Goal: Task Accomplishment & Management: Manage account settings

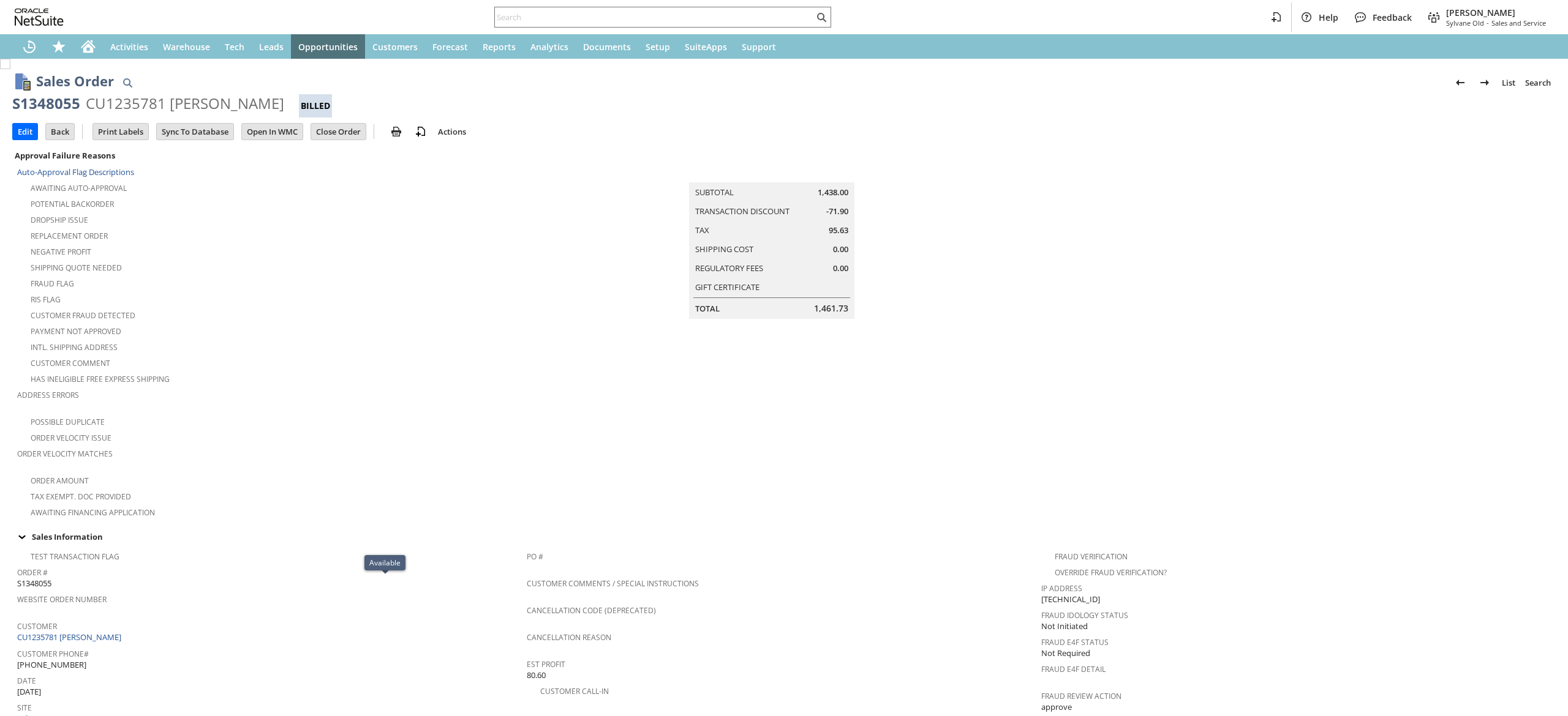
scroll to position [694, 0]
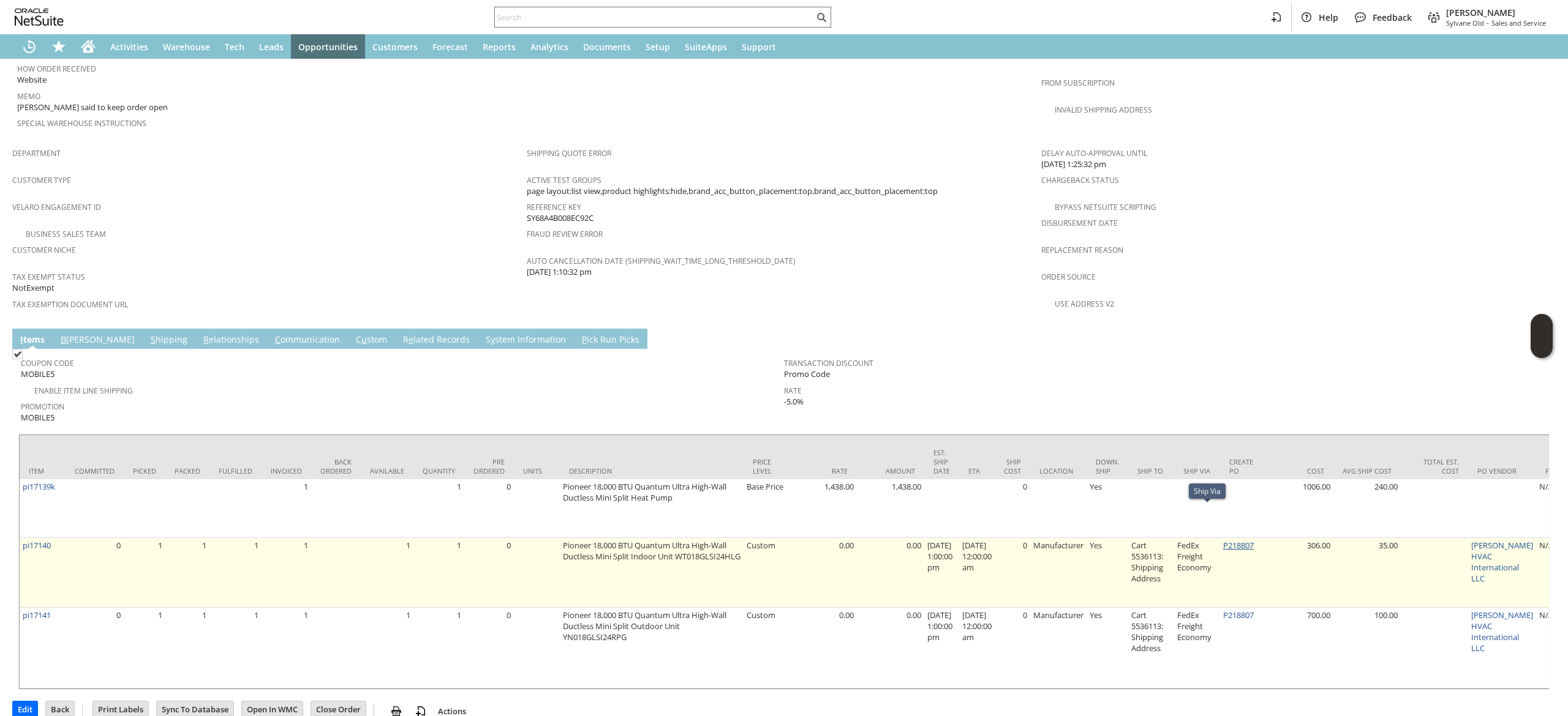
click at [1244, 540] on link "P218807" at bounding box center [1239, 545] width 31 height 11
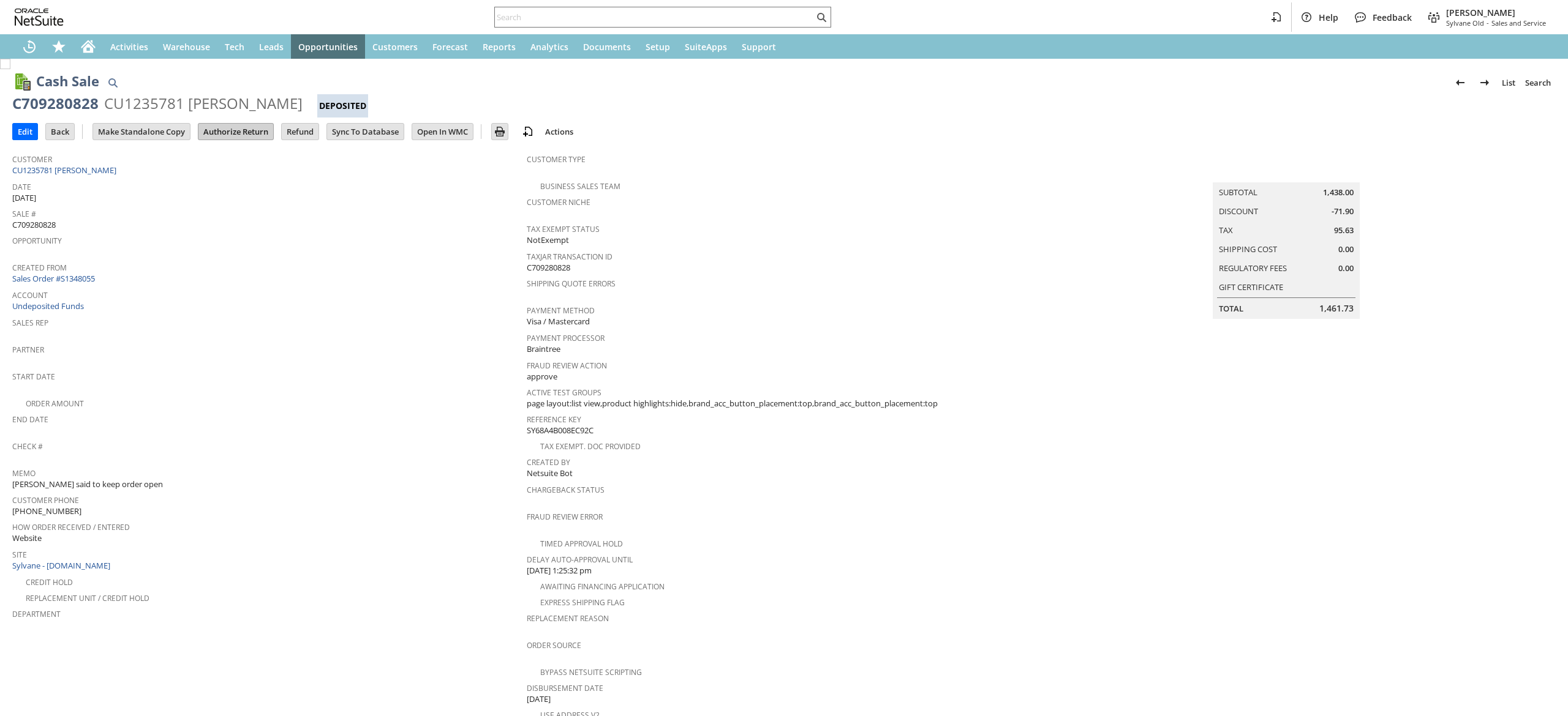
click at [258, 129] on input "Authorize Return" at bounding box center [236, 131] width 75 height 16
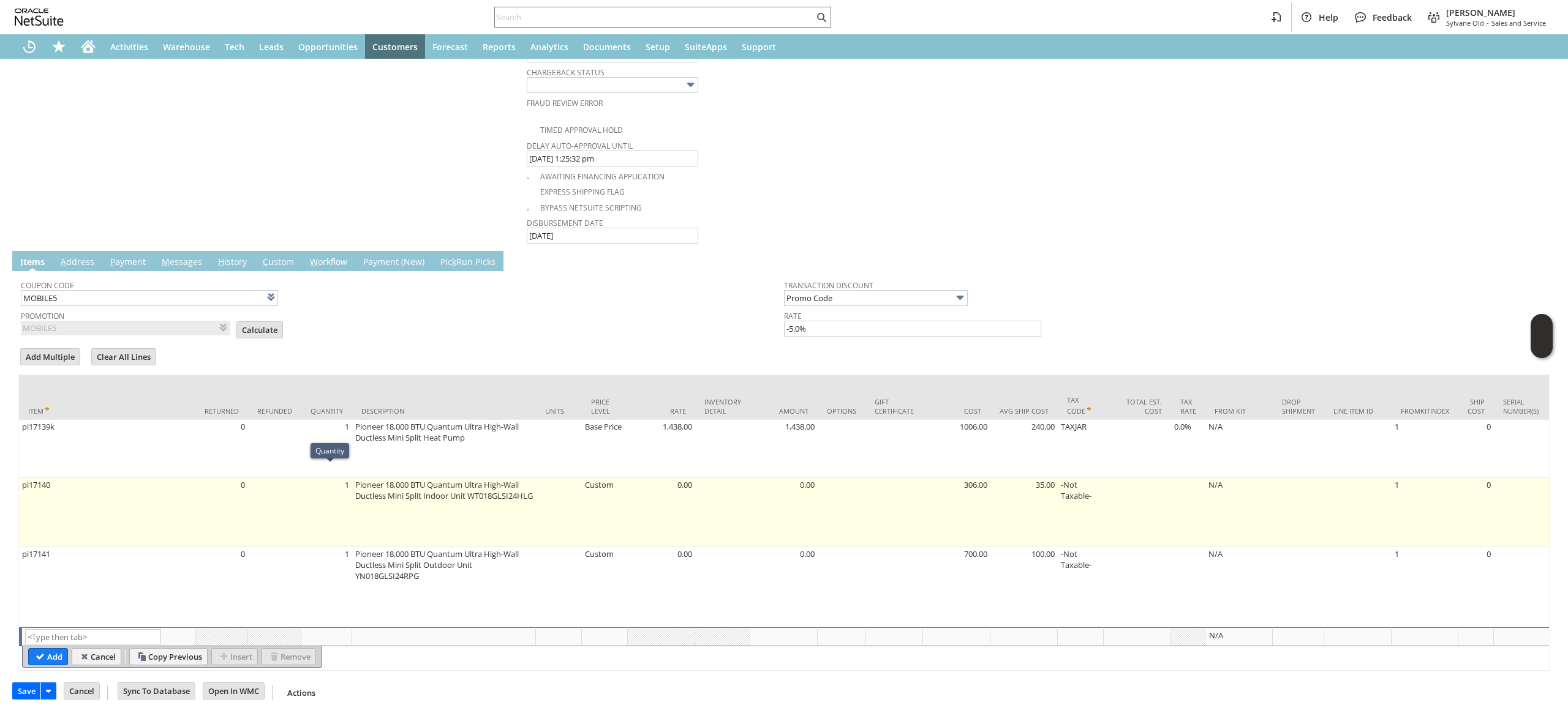
click at [400, 529] on td "Pioneer 18,000 BTU Quantum Ultra High-Wall Ductless Mini Split Indoor Unit WT01…" at bounding box center [443, 513] width 184 height 69
type textarea "Pioneer 18,000 BTU Quantum Ultra High-Wall Ductless Mini Split Indoor Unit WT01…"
type input "pi17140"
type input "OK"
type input "Make Copy"
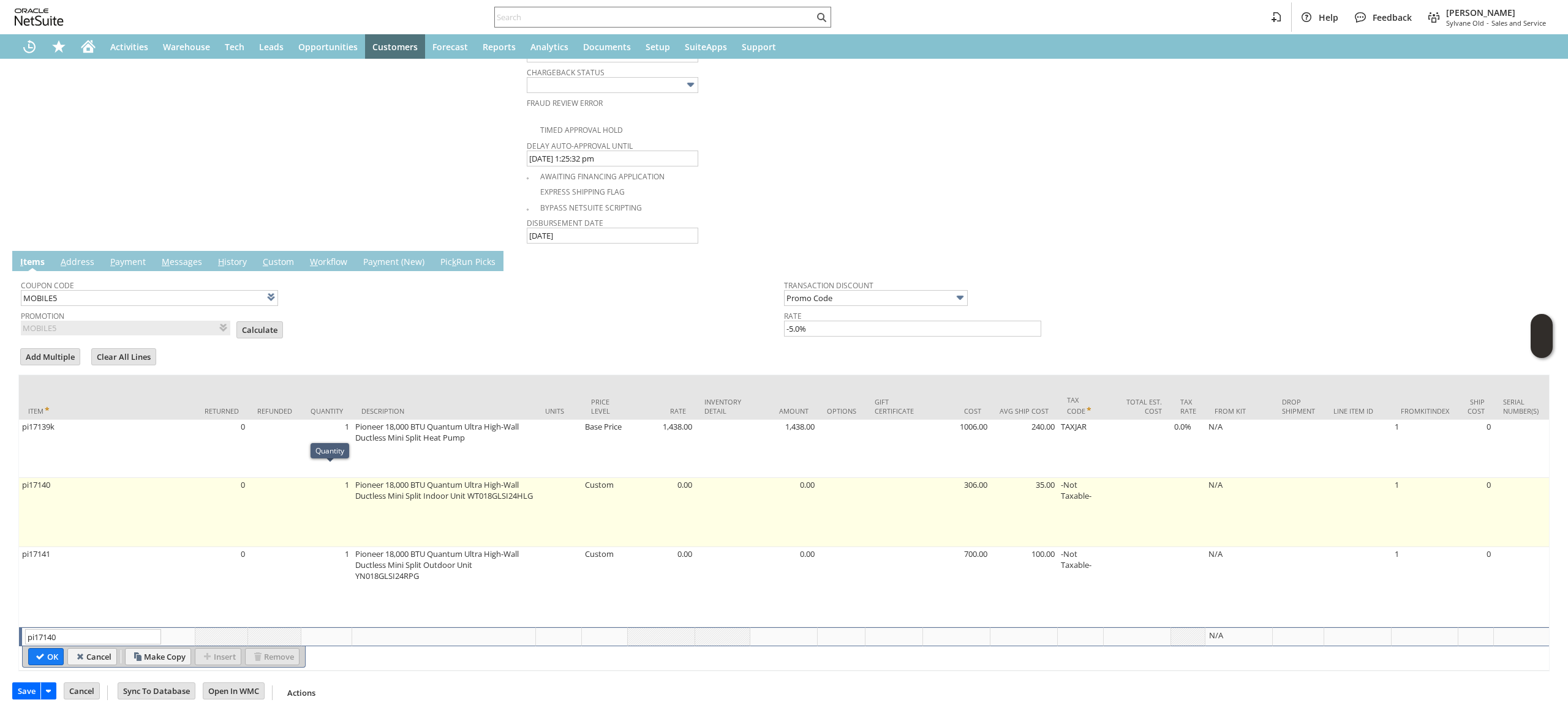
scroll to position [649, 0]
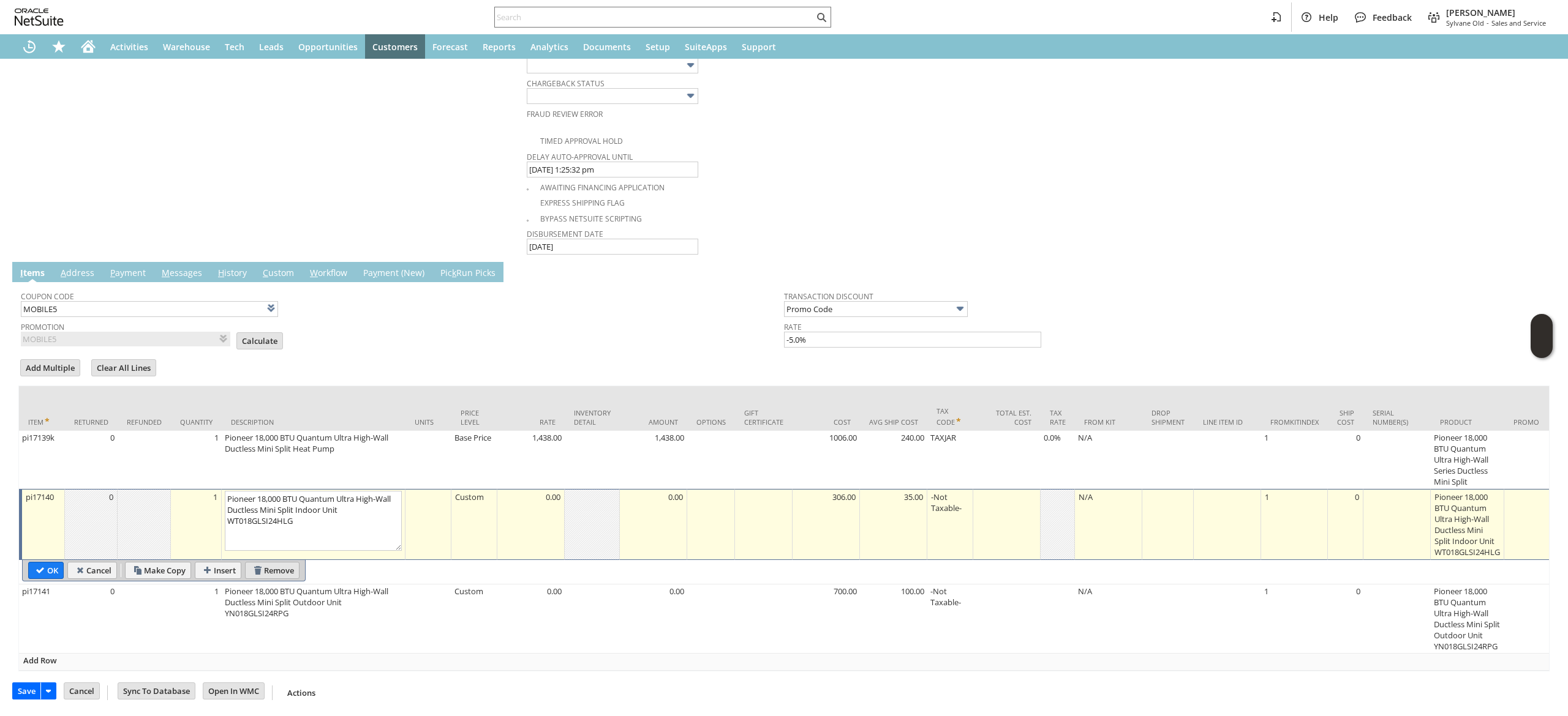
click at [272, 563] on input "Remove" at bounding box center [272, 570] width 53 height 16
type input "pi17141"
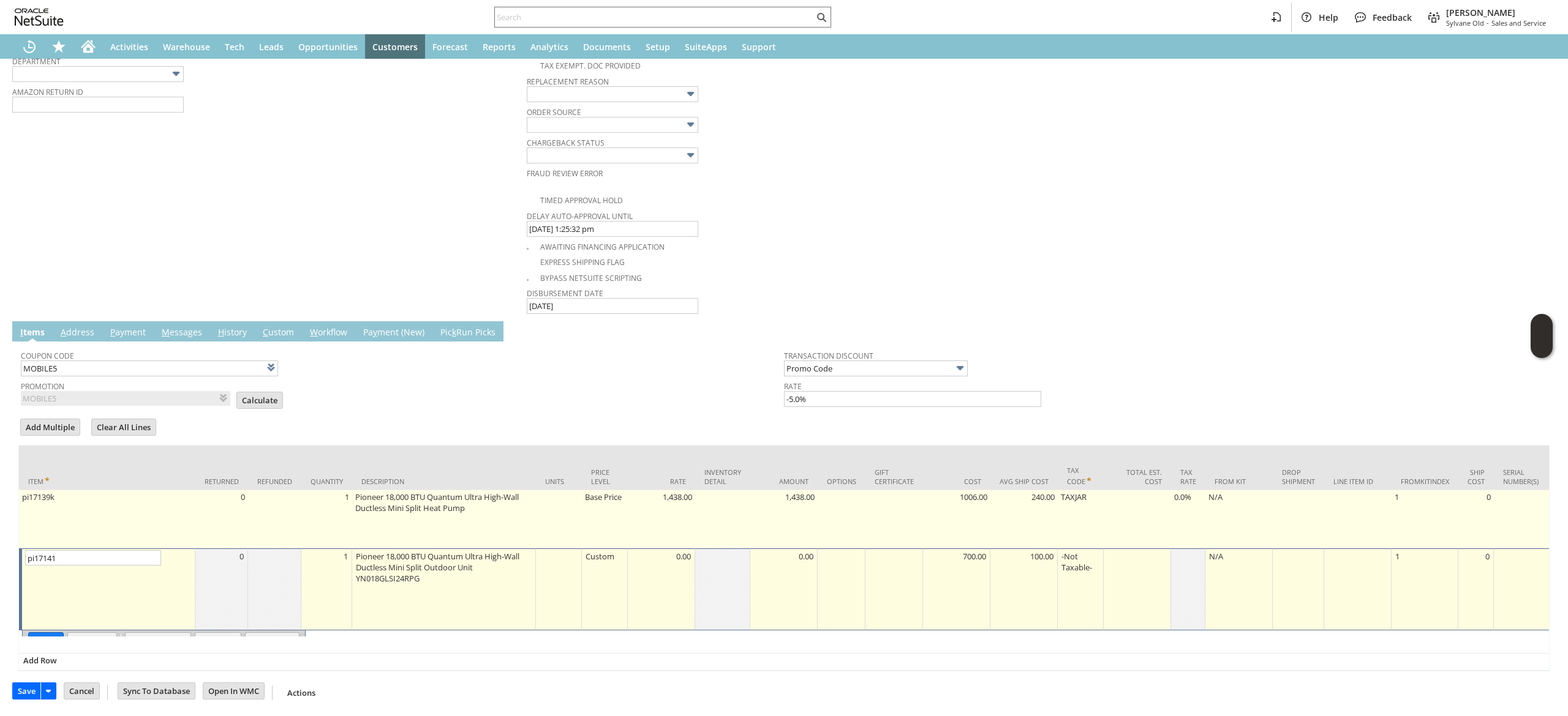
scroll to position [593, 0]
click at [291, 521] on td at bounding box center [275, 519] width 53 height 58
type input "pi17139k"
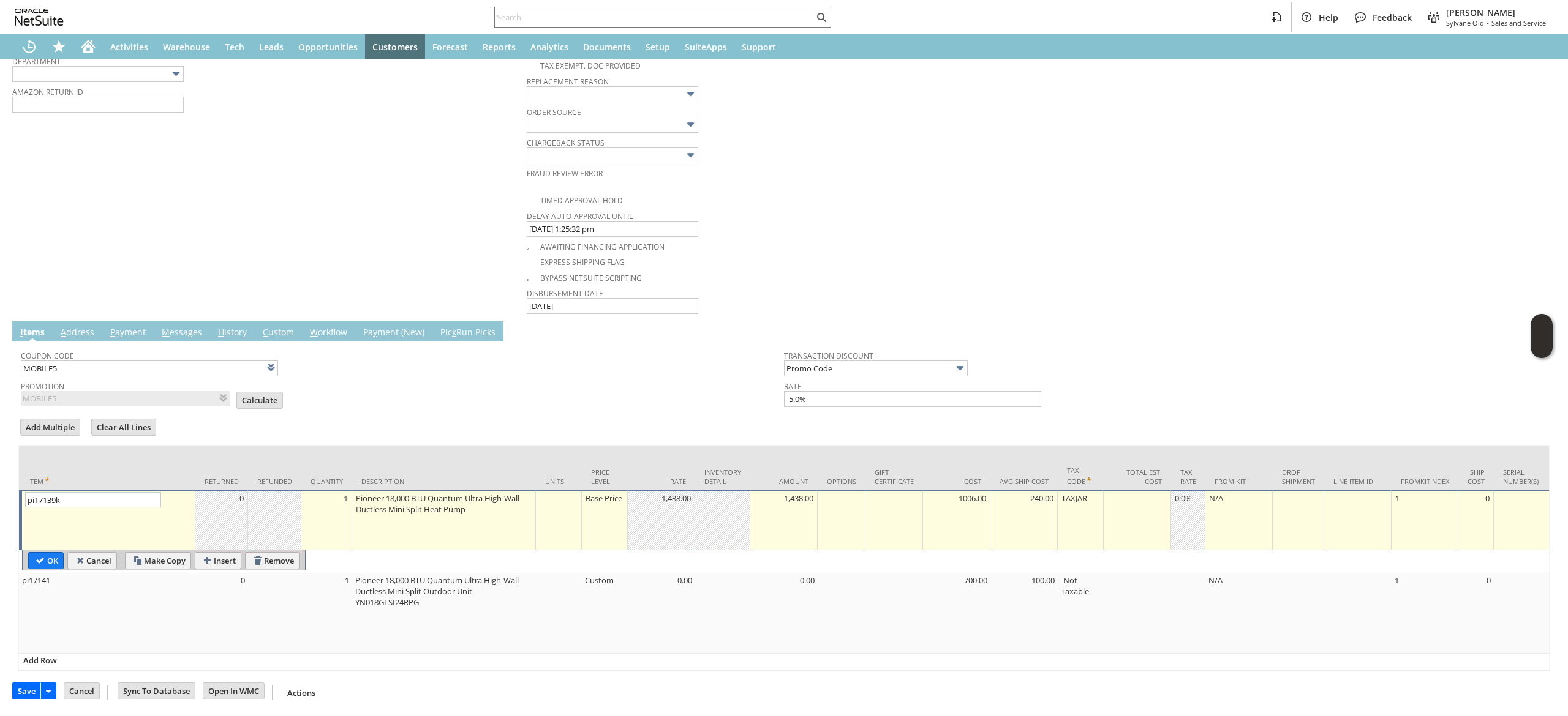
click at [270, 553] on td "Remove" at bounding box center [272, 561] width 55 height 17
click at [273, 552] on input "Remove" at bounding box center [272, 559] width 53 height 16
type input "pi17141"
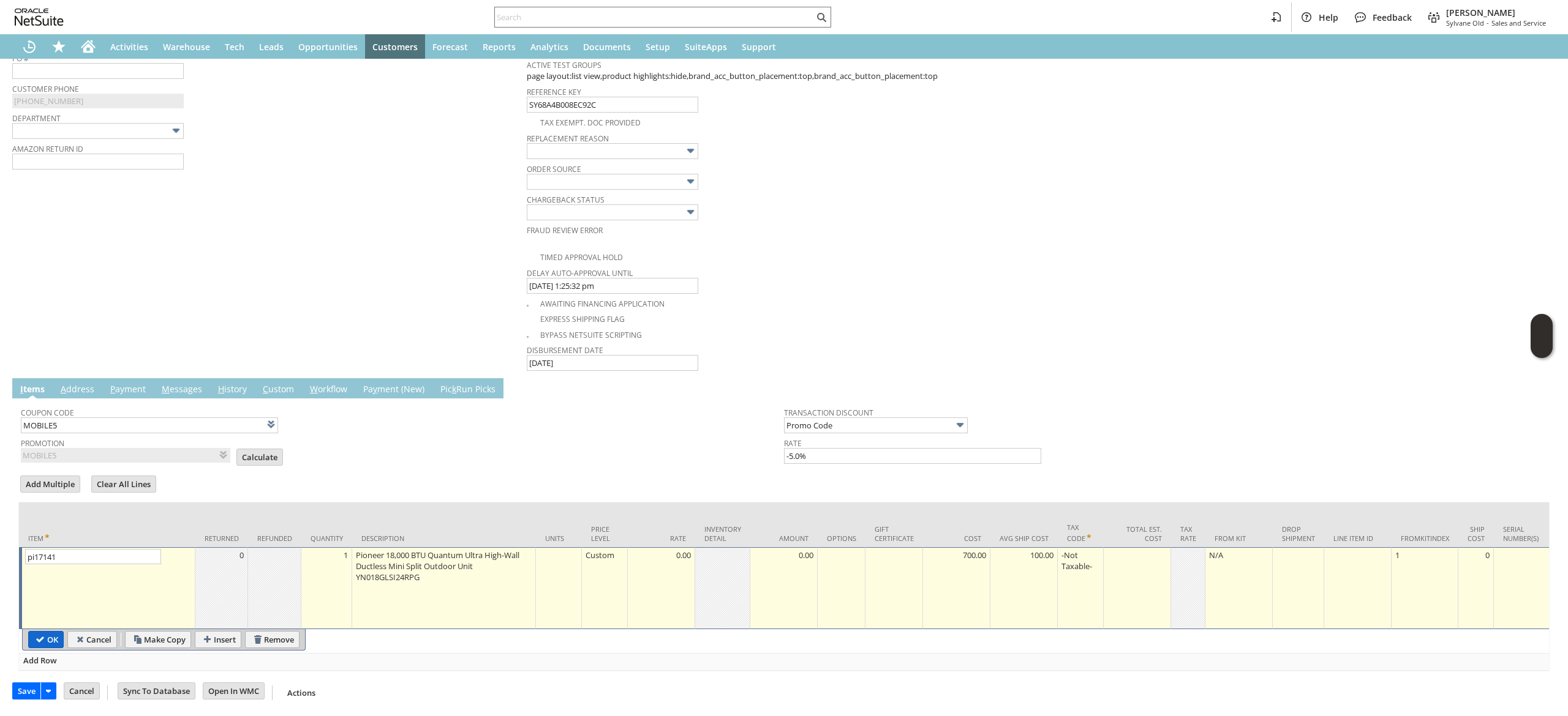
click at [61, 632] on input "OK" at bounding box center [47, 639] width 35 height 16
type input "Add"
type input "Copy Previous"
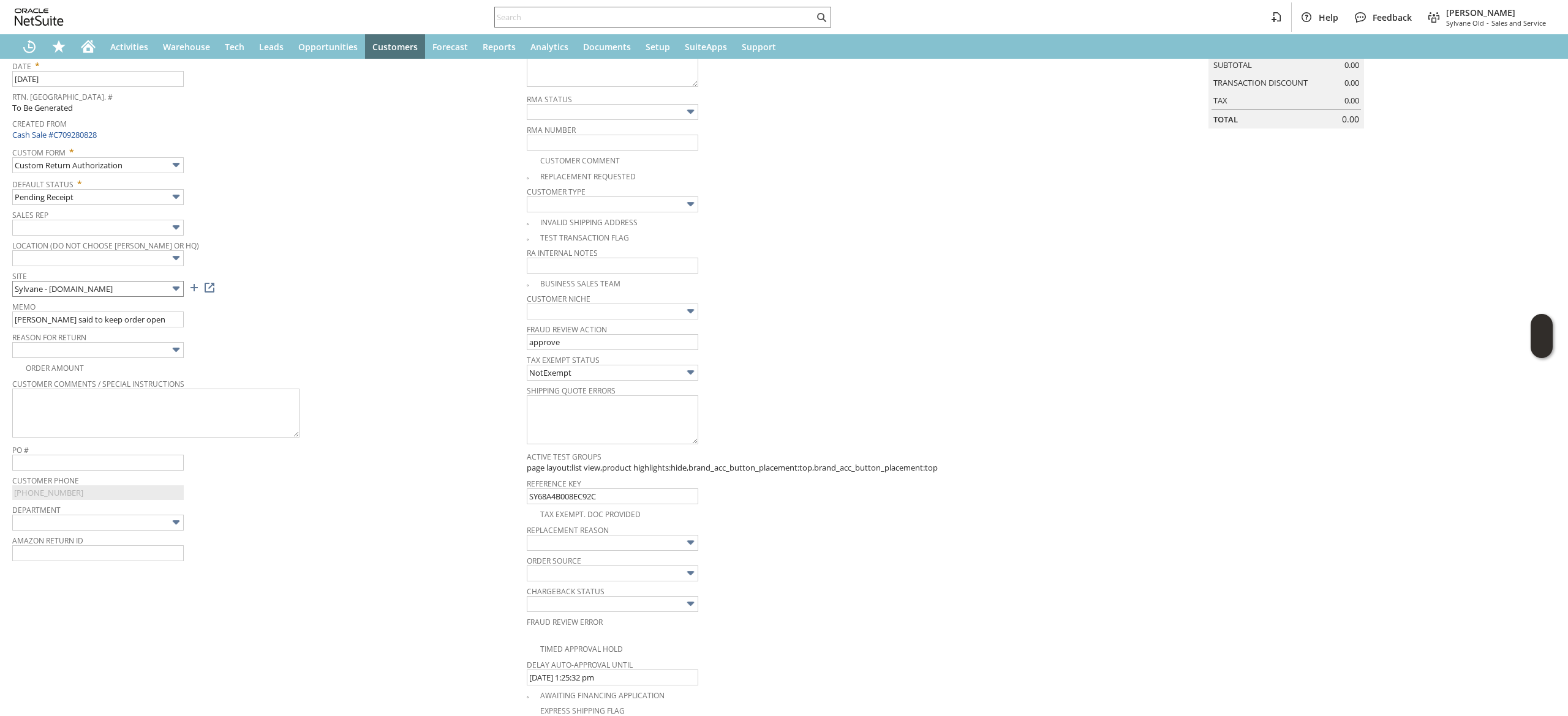
scroll to position [47, 0]
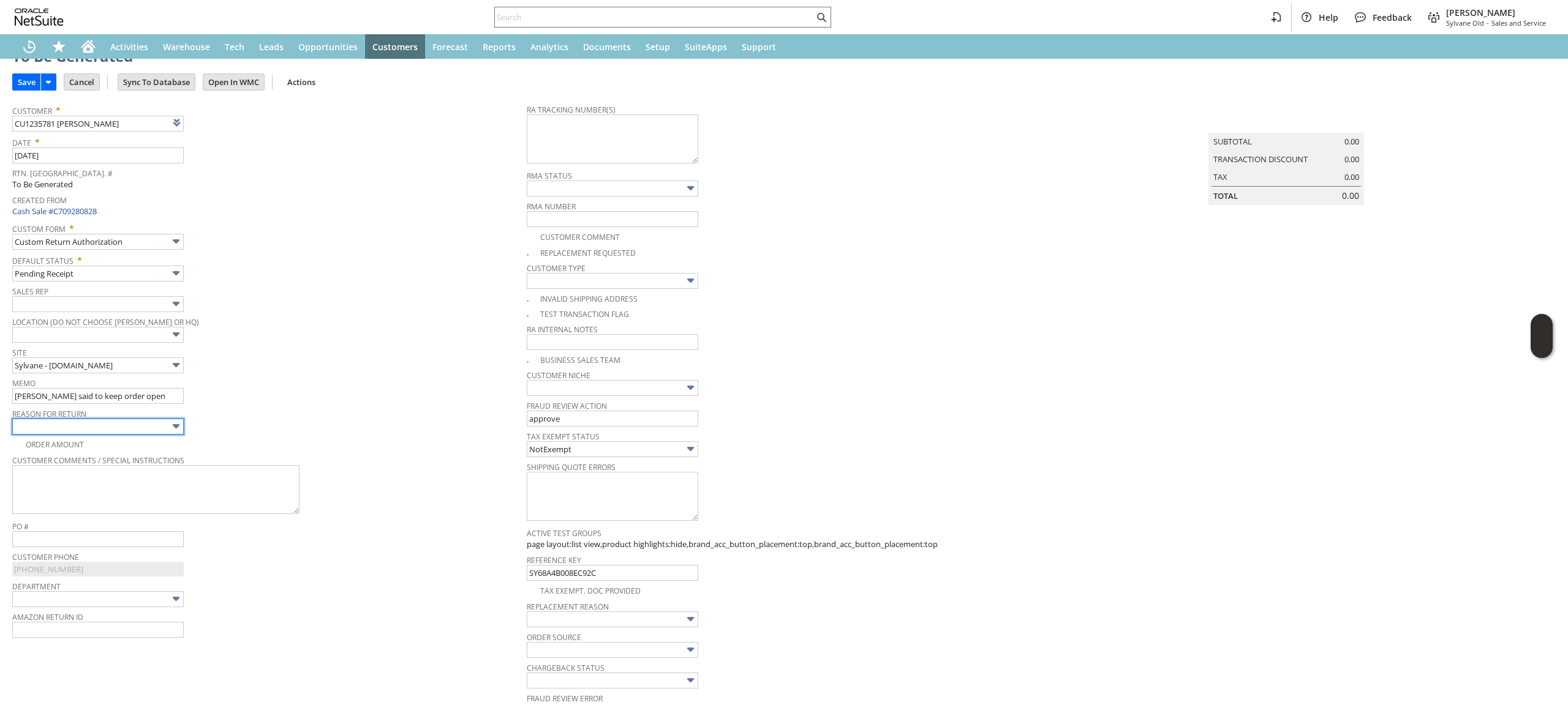
click at [134, 426] on input "text" at bounding box center [98, 426] width 172 height 16
type input "Damaged during shipping"
click at [165, 407] on span "Reason For Return" at bounding box center [266, 412] width 508 height 14
click at [165, 403] on input "cusotmer said to keep order open" at bounding box center [98, 395] width 172 height 16
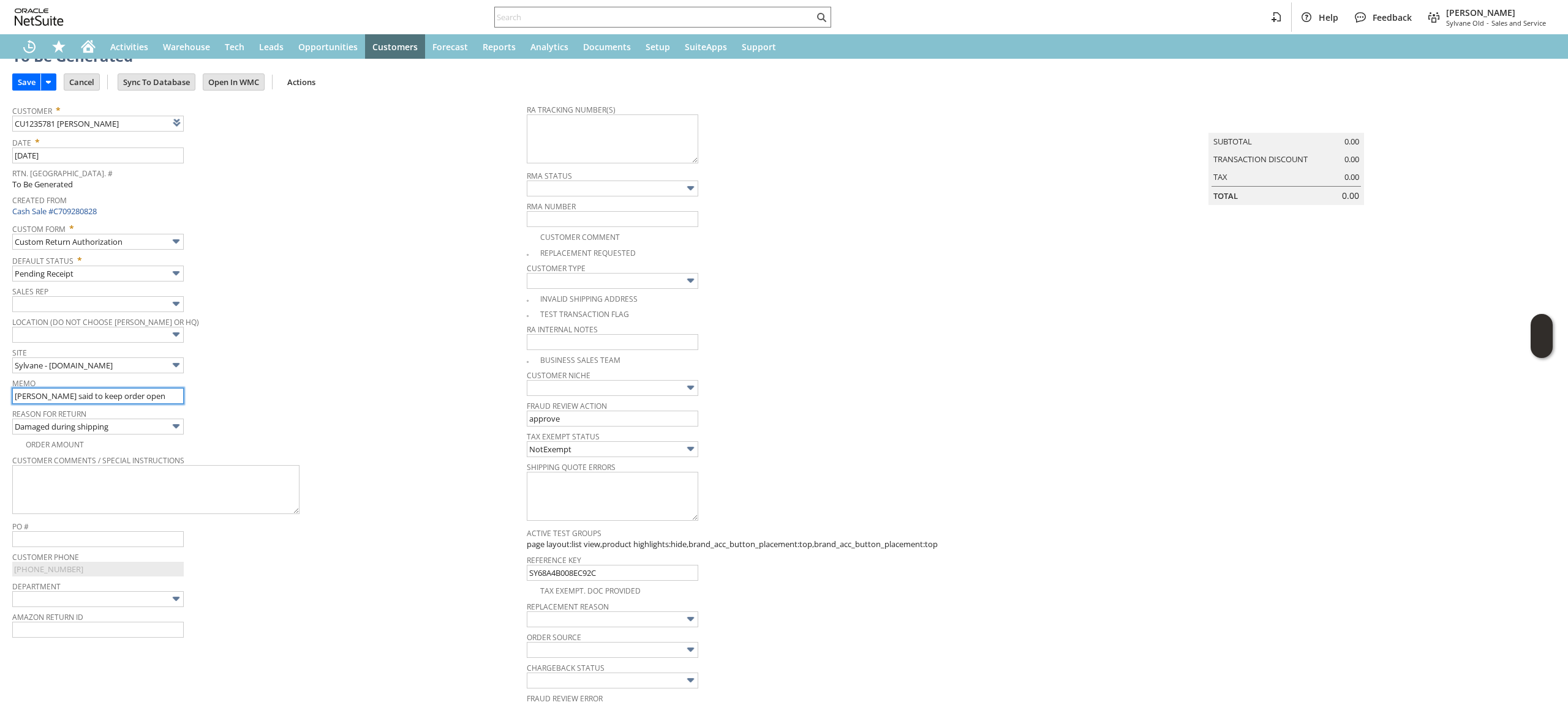
click at [165, 403] on input "cusotmer said to keep order open" at bounding box center [98, 395] width 172 height 16
drag, startPoint x: 148, startPoint y: 399, endPoint x: 785, endPoint y: 479, distance: 642.0
click at [785, 480] on div "Shipping Quote Errors" at bounding box center [781, 490] width 508 height 65
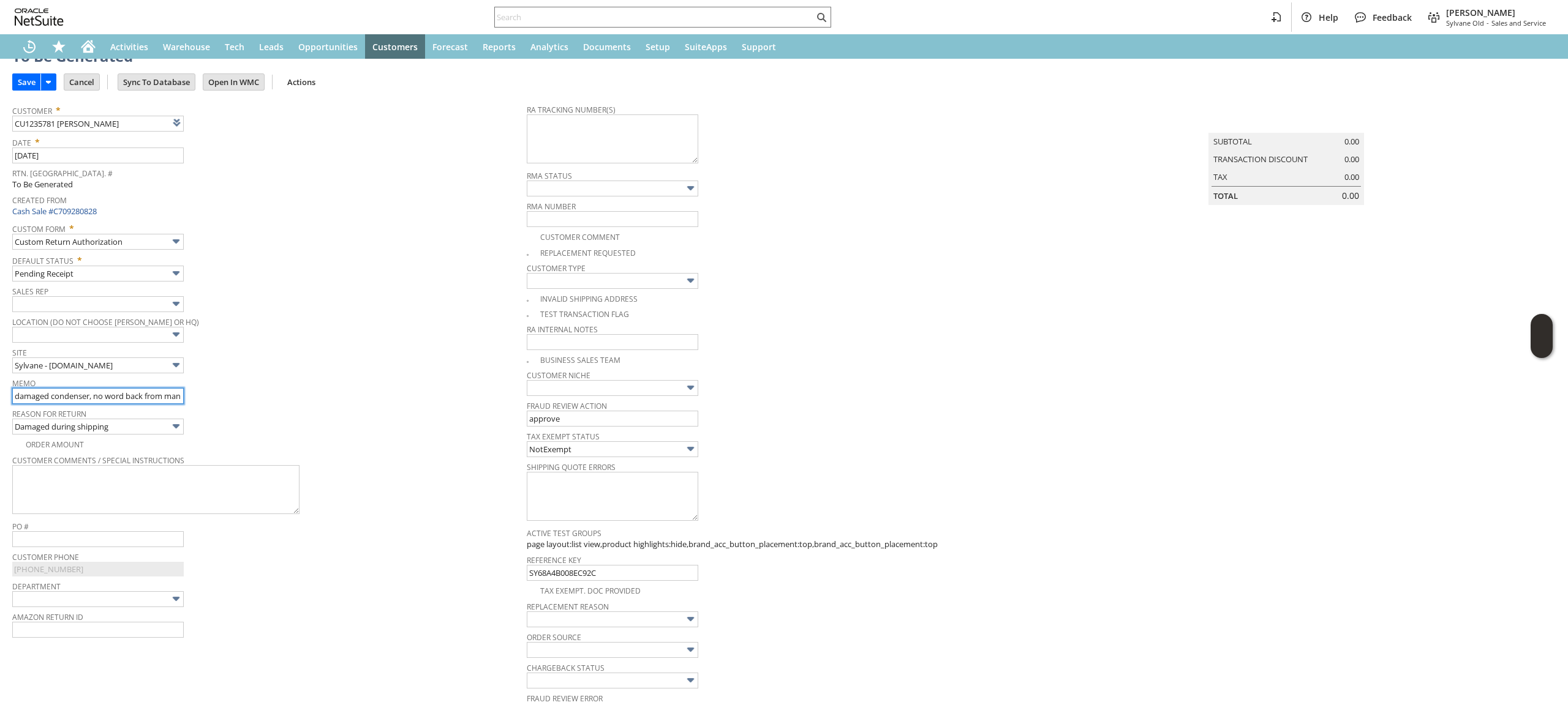
click at [163, 395] on input "damaged condenser, no word back from manufacturer, rertining here" at bounding box center [98, 395] width 172 height 16
drag, startPoint x: 181, startPoint y: 392, endPoint x: 211, endPoint y: 386, distance: 30.6
click at [211, 386] on div "Memo damaged condenser, no word back from manufacturer, rertining here" at bounding box center [266, 389] width 508 height 29
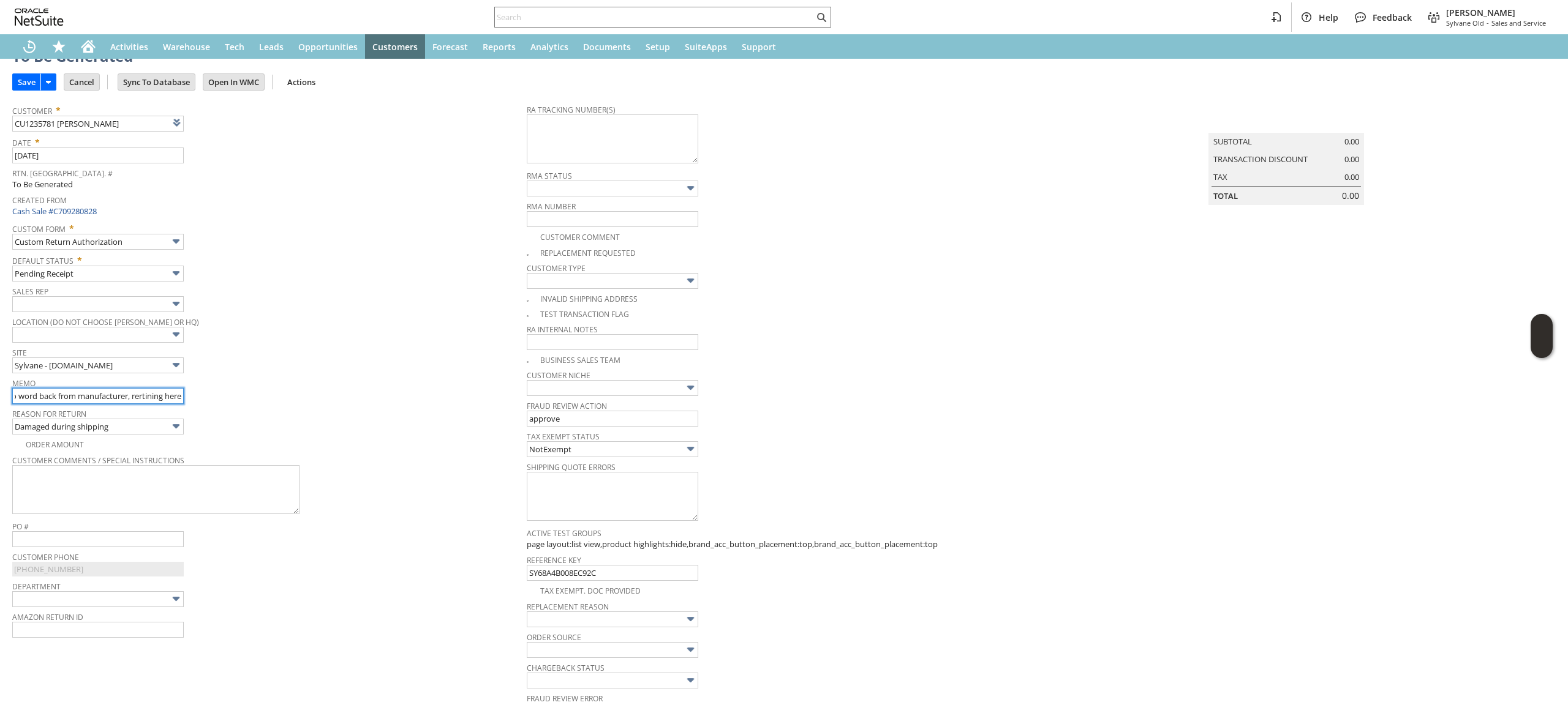
click at [136, 399] on input "damaged condenser, no word back from manufacturer, rertining here" at bounding box center [98, 395] width 172 height 16
type input "damaged condenser, no word back from manufacturer, returning here"
drag, startPoint x: 522, startPoint y: 249, endPoint x: 538, endPoint y: 270, distance: 26.4
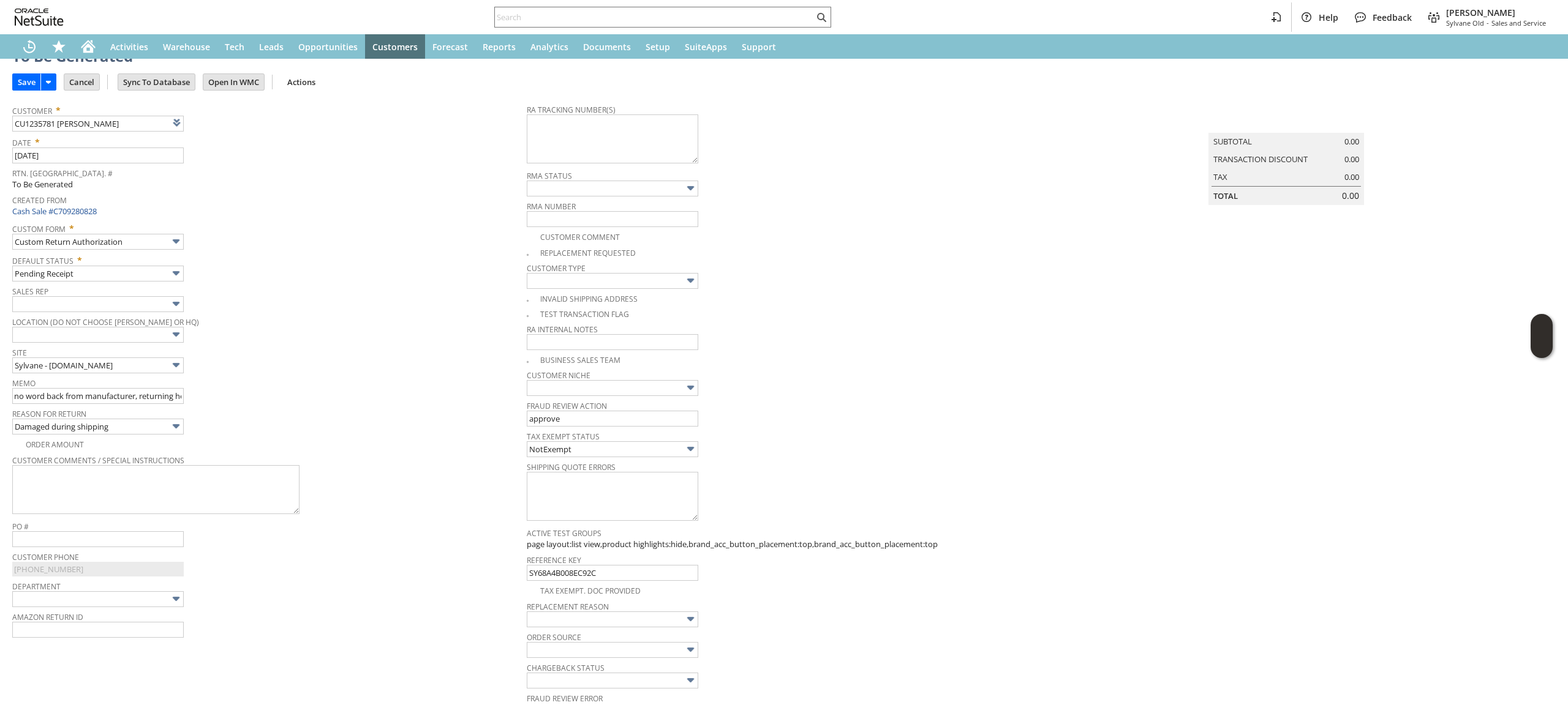
click at [10, 22] on img at bounding box center [5, 16] width 10 height 10
checkbox input "true"
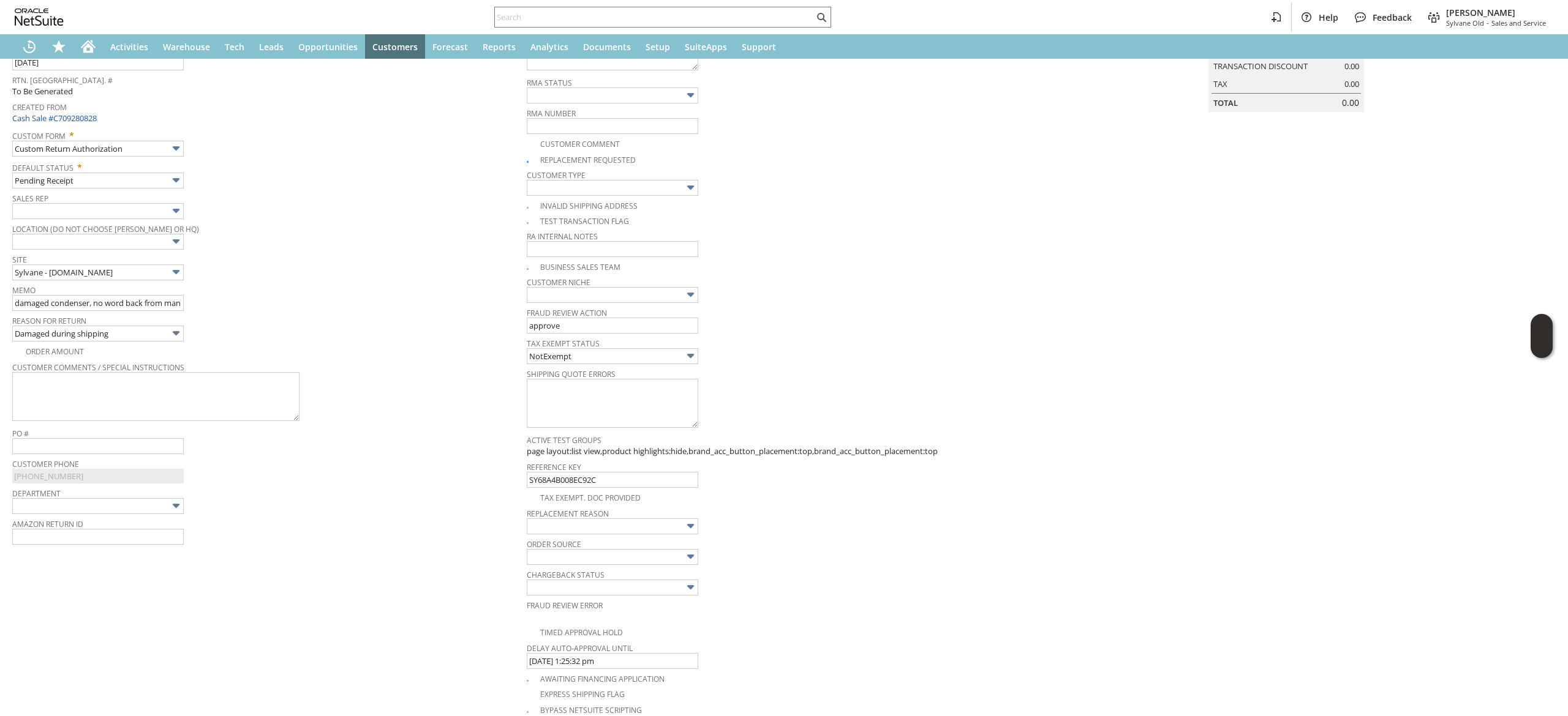
scroll to position [170, 0]
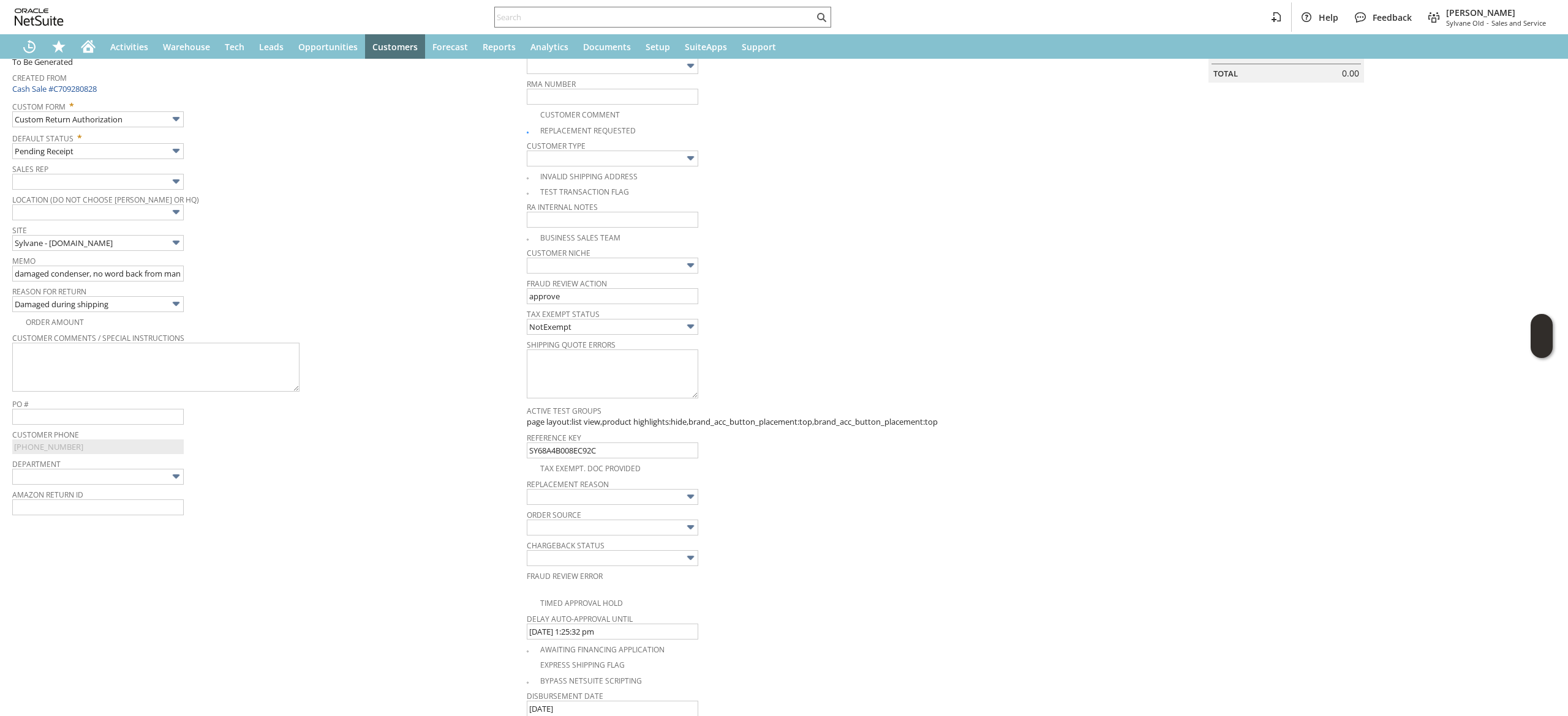
click at [610, 490] on span "Replacement reason" at bounding box center [781, 482] width 508 height 14
click at [607, 499] on input "text" at bounding box center [613, 497] width 172 height 16
type input "Damaged shipment"
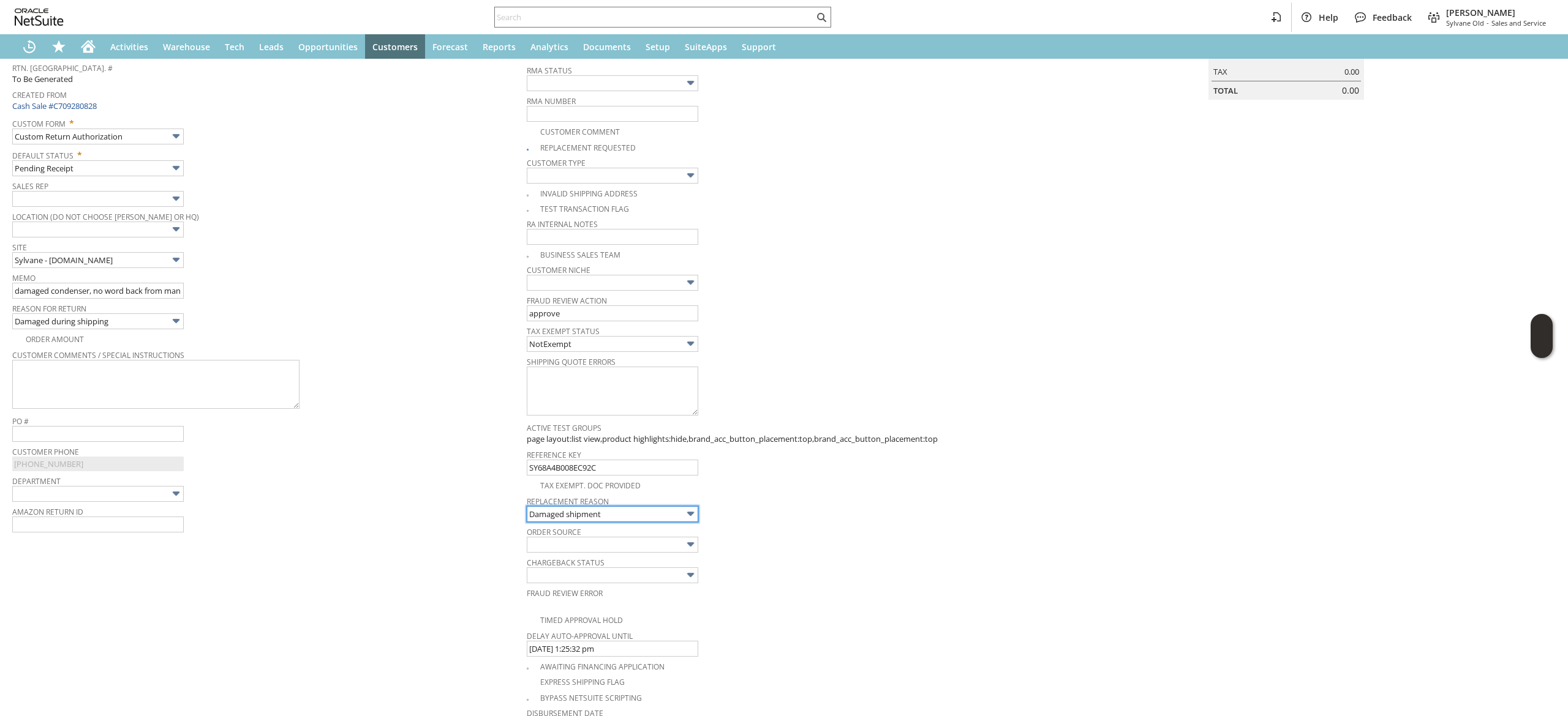
scroll to position [0, 0]
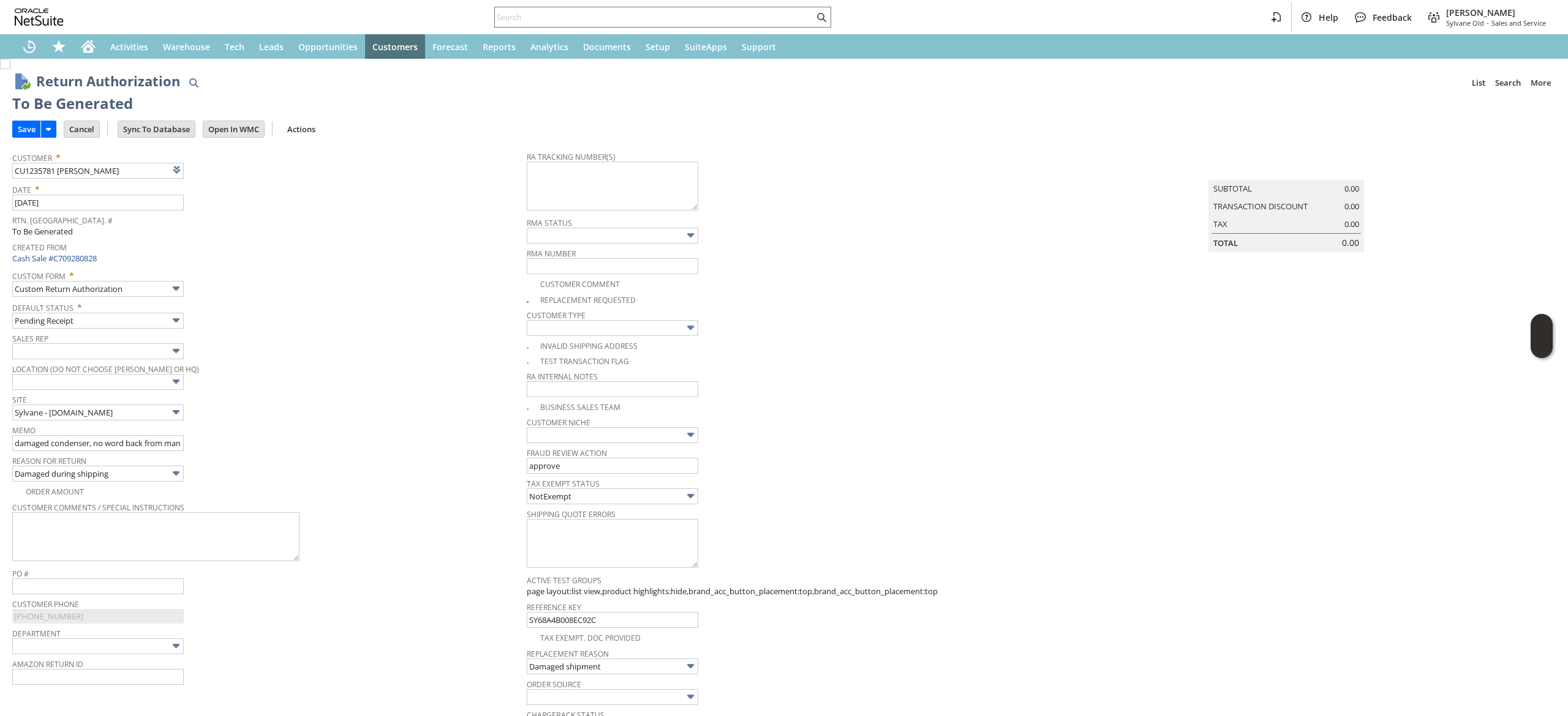
drag, startPoint x: 26, startPoint y: 129, endPoint x: 960, endPoint y: 165, distance: 934.7
click at [29, 129] on input "Save" at bounding box center [26, 129] width 27 height 16
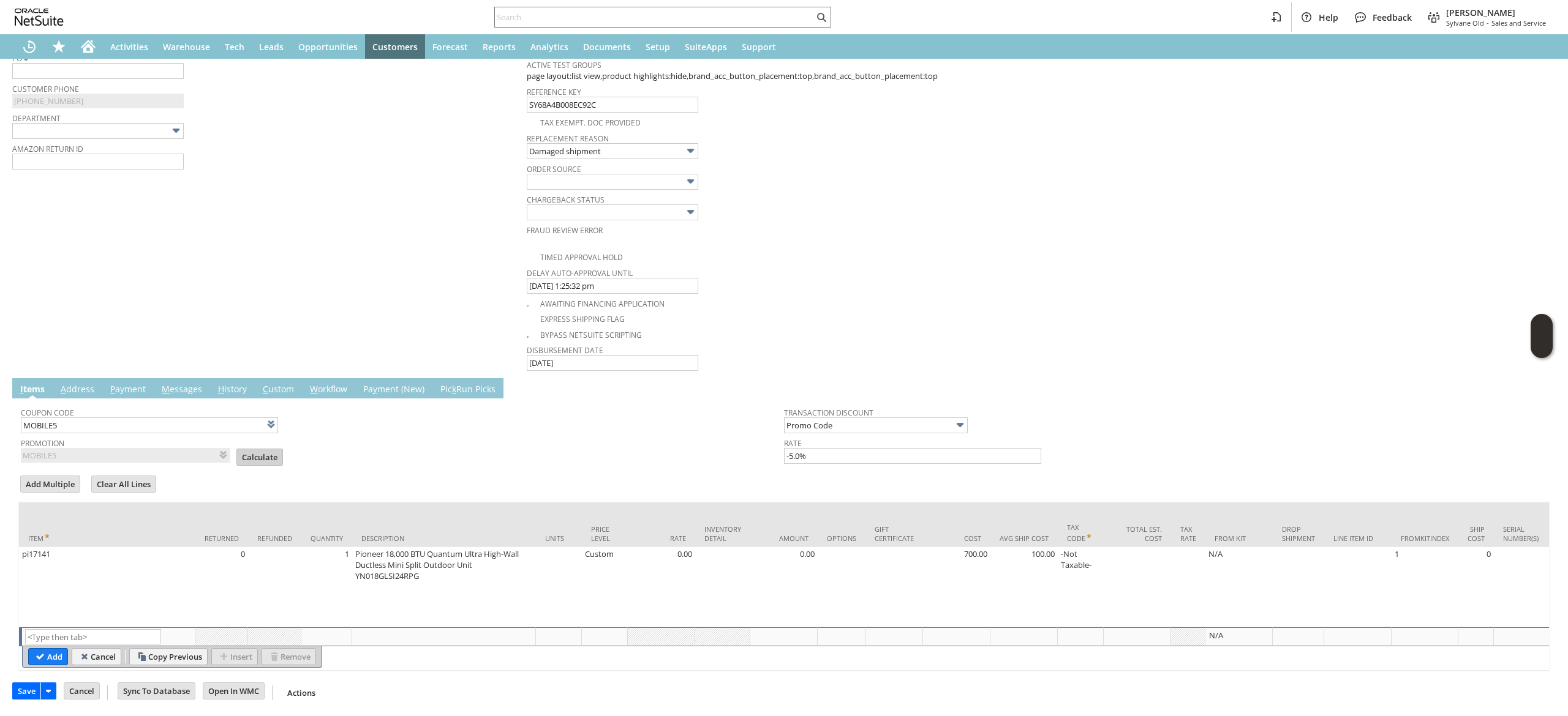
click at [256, 449] on input "Calculate" at bounding box center [260, 457] width 46 height 16
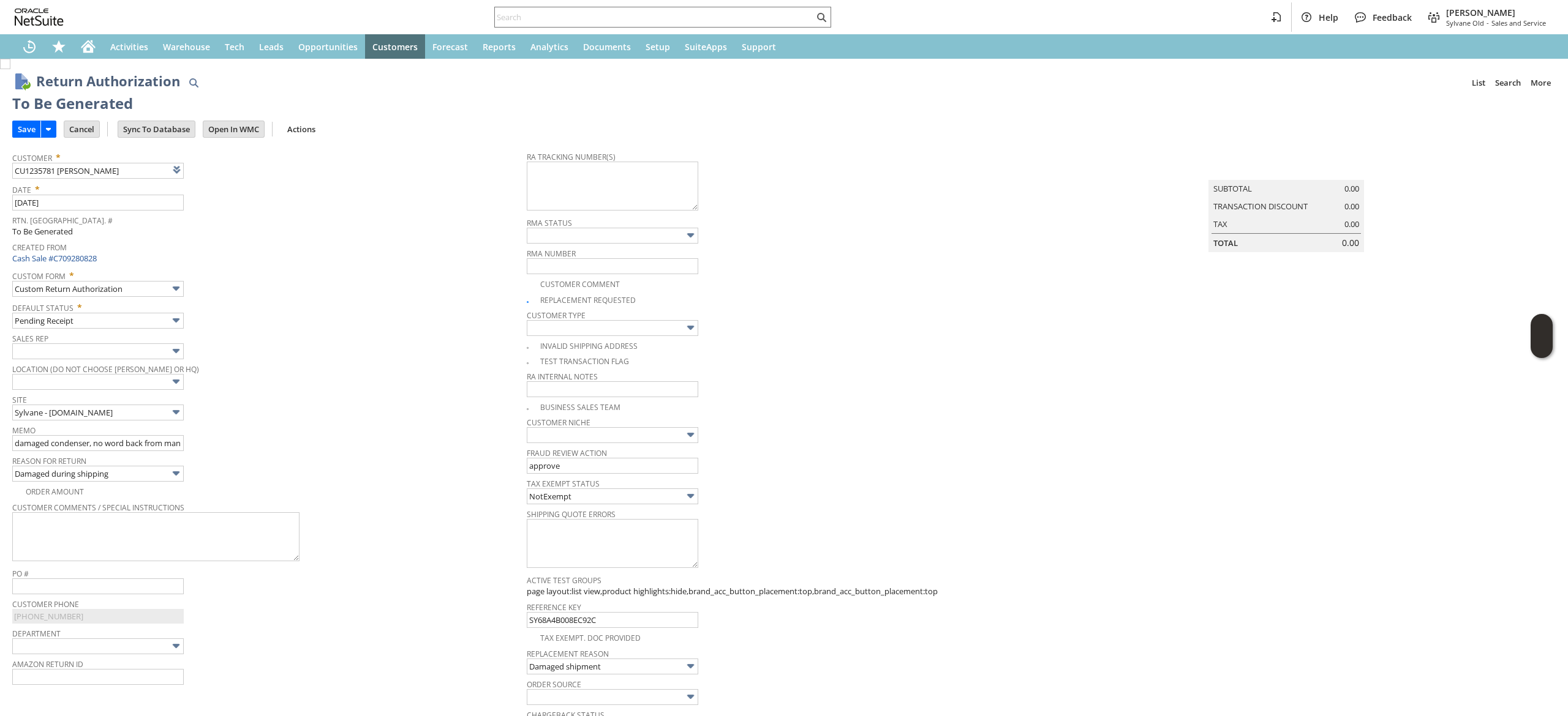
click at [20, 141] on div "Save Save Save & New Save & Print Save & Email Cancel Go To Register" at bounding box center [783, 130] width 1543 height 30
click at [28, 133] on input "Save" at bounding box center [26, 129] width 27 height 16
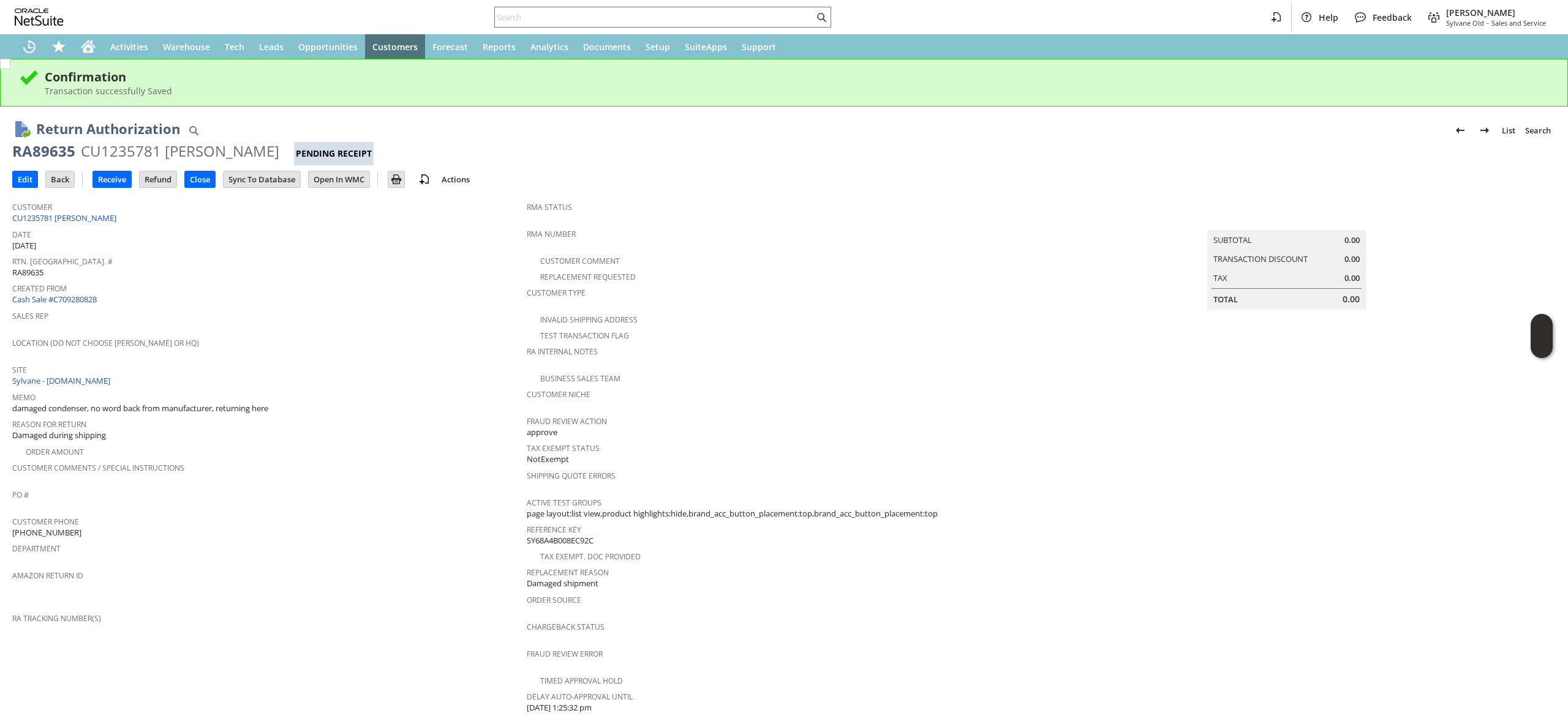
click at [46, 142] on div "RA89635" at bounding box center [43, 151] width 63 height 19
copy div "RA89635"
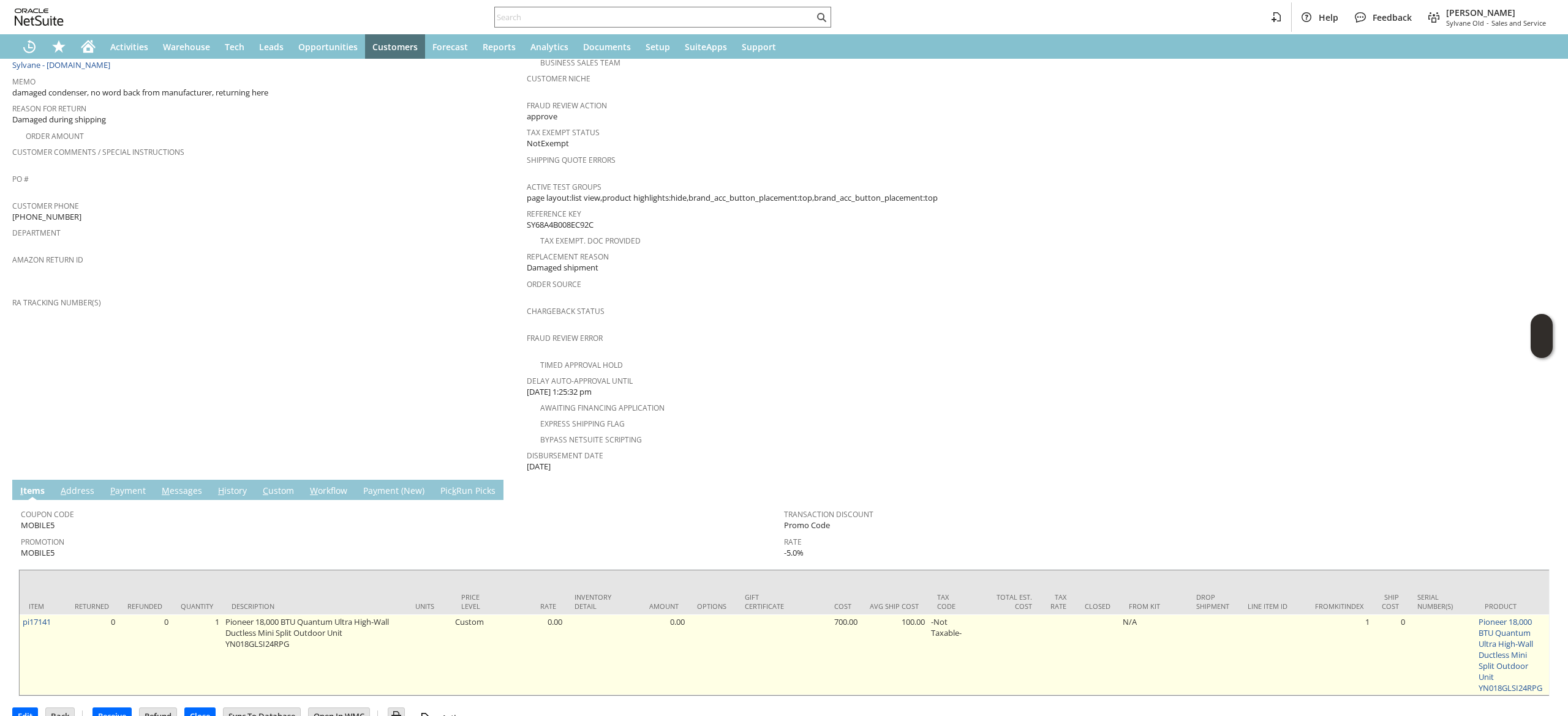
scroll to position [336, 0]
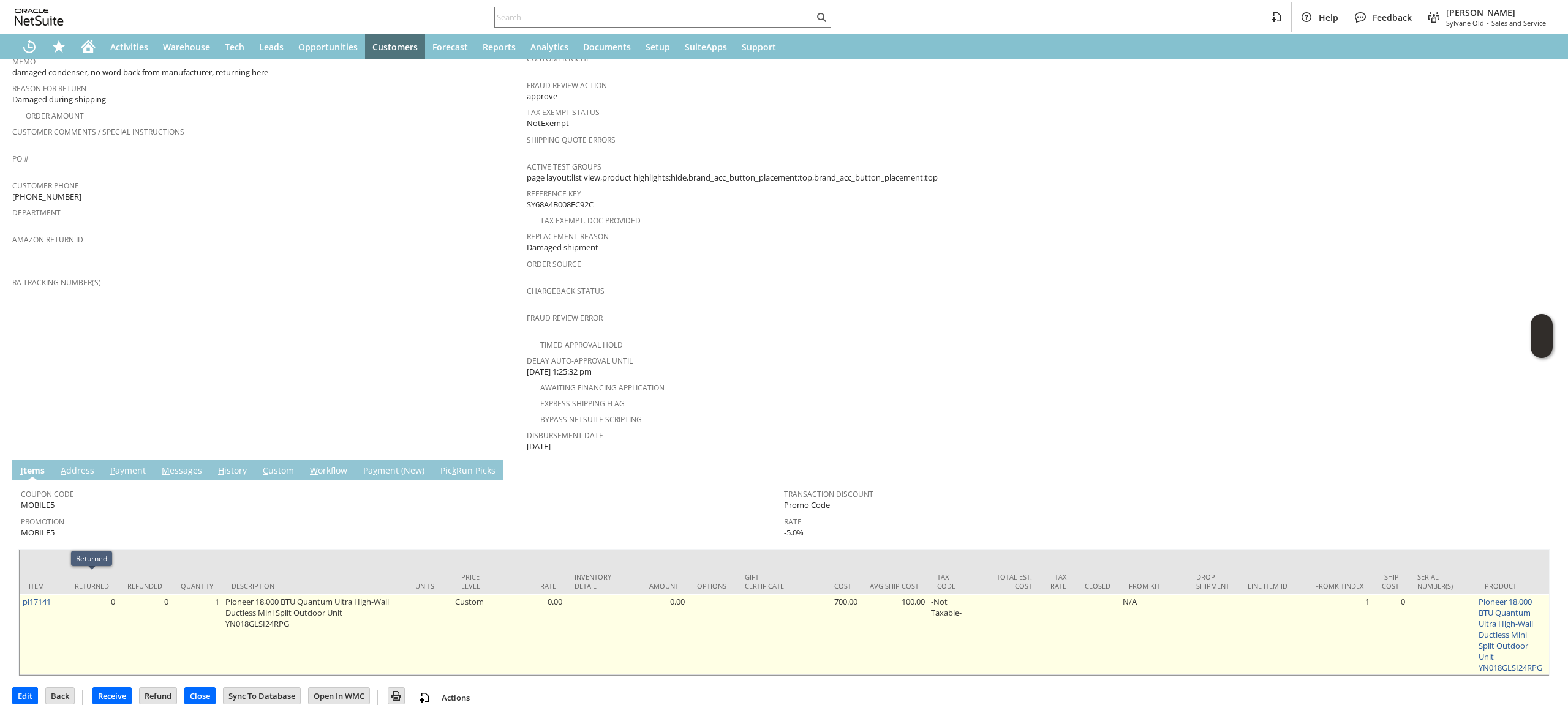
click at [55, 595] on td "pi17141" at bounding box center [42, 635] width 46 height 80
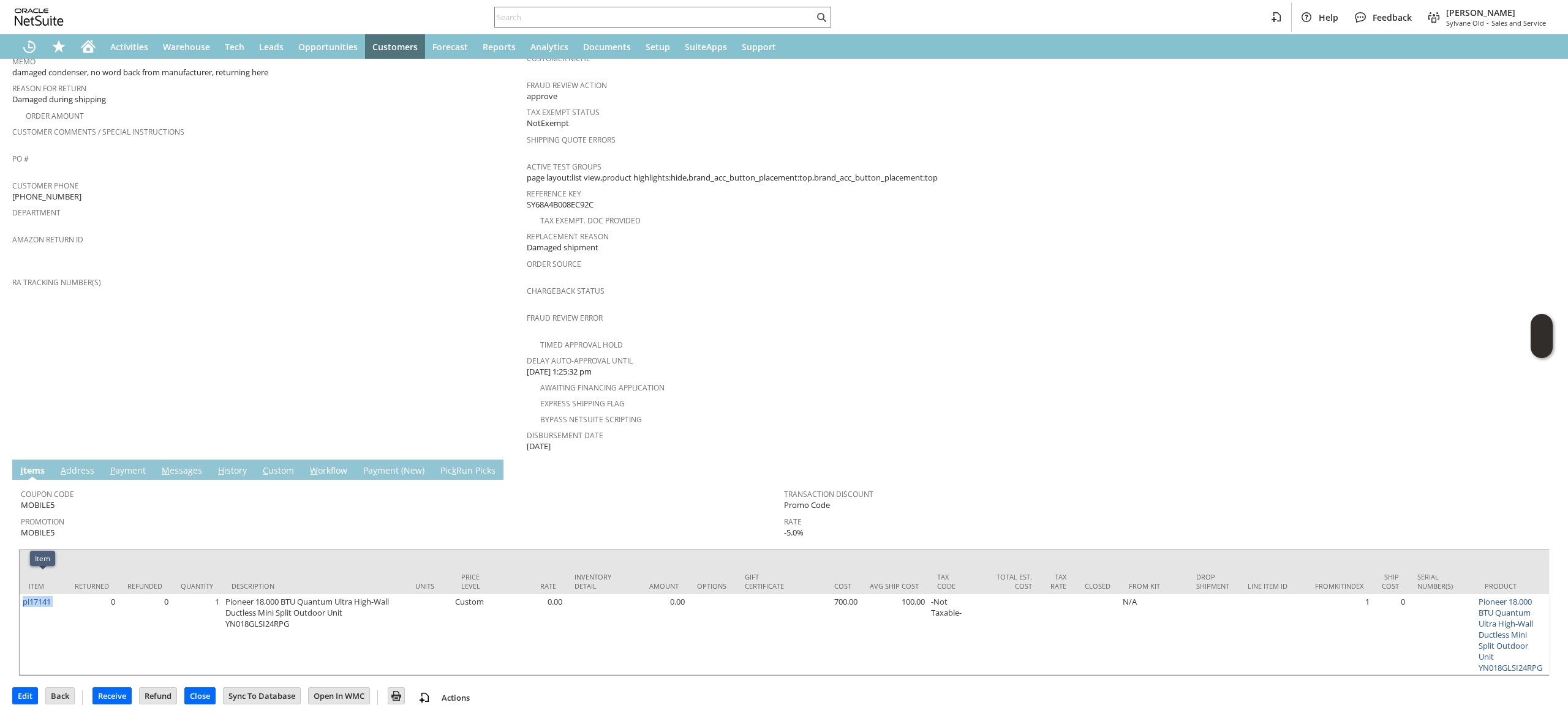
copy tr "pi17141"
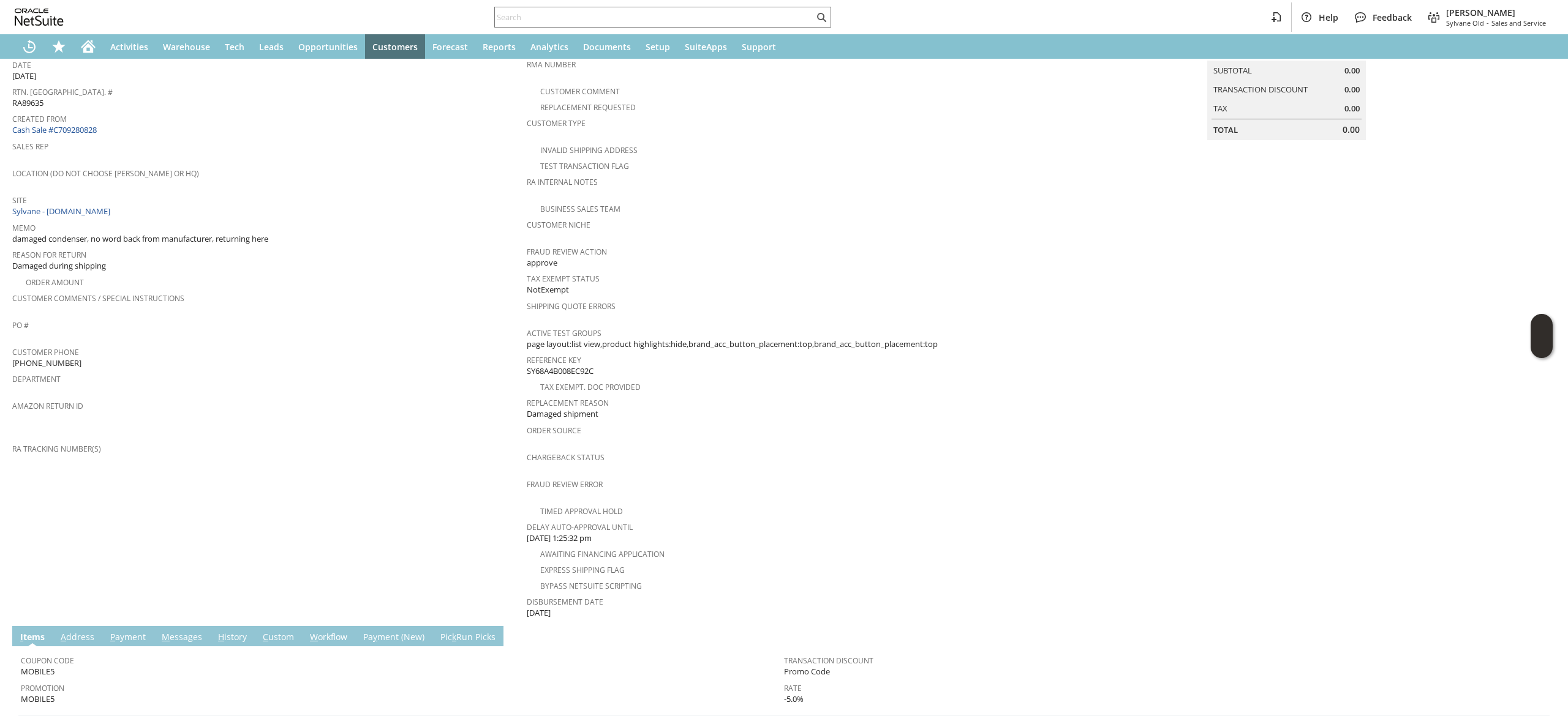
scroll to position [0, 0]
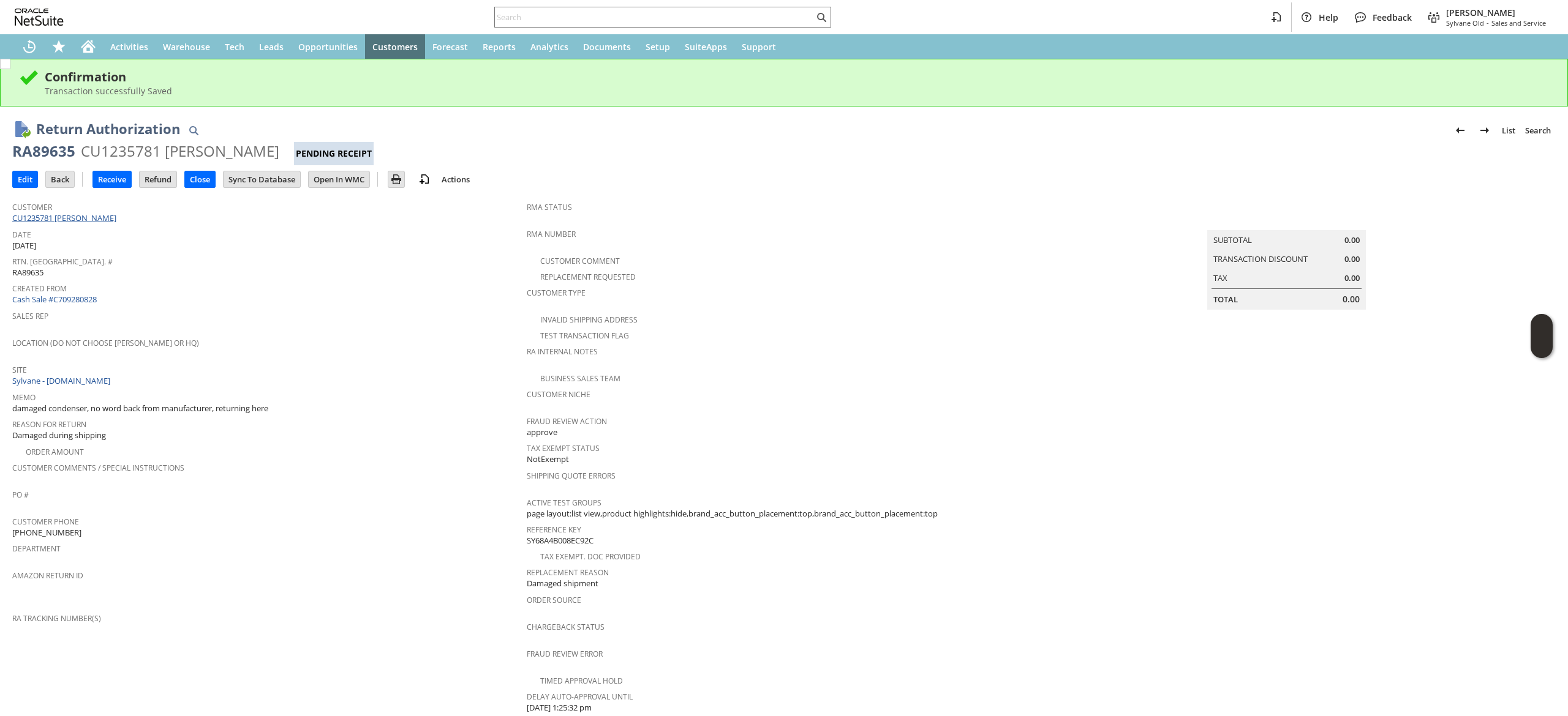
click at [93, 220] on link "CU1235781 Deborah Stoker" at bounding box center [65, 218] width 107 height 11
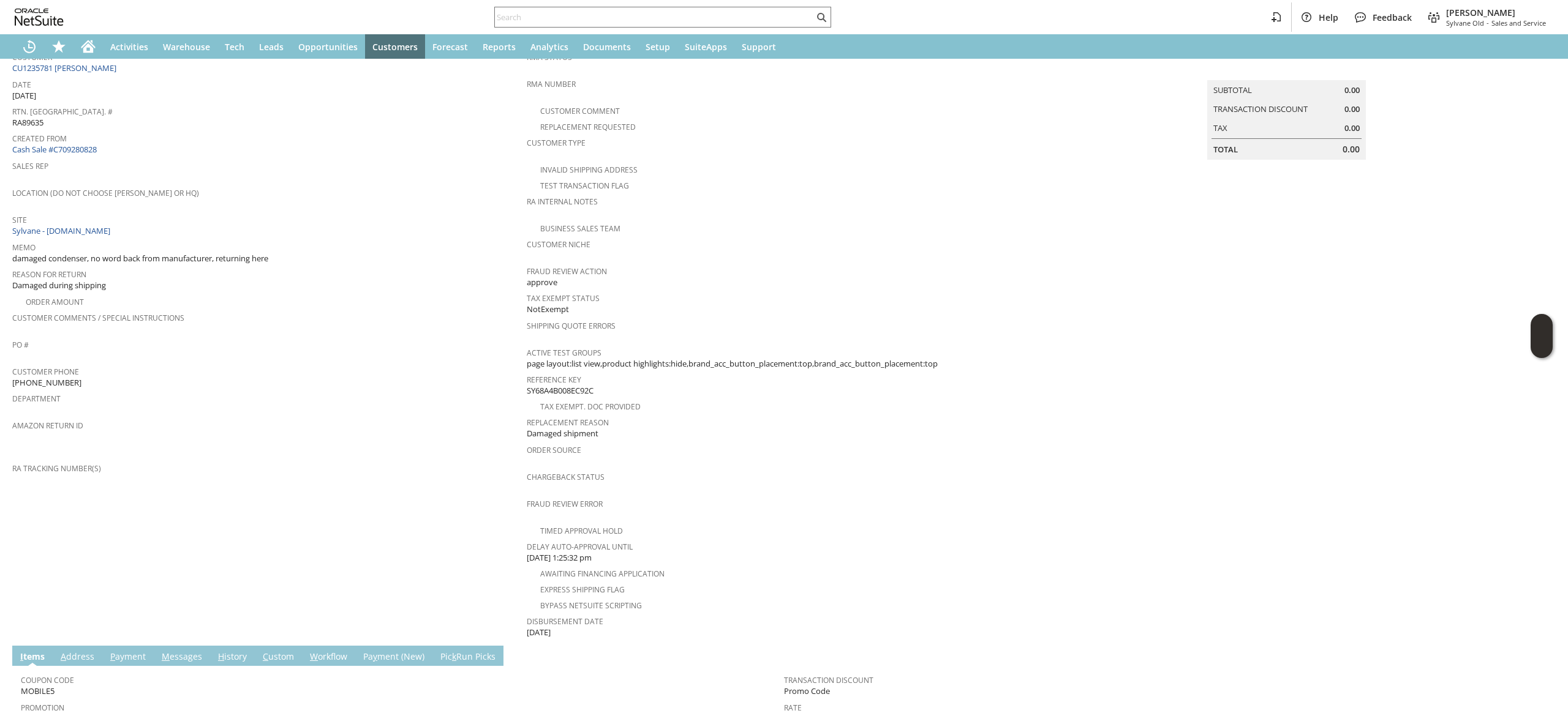
scroll to position [336, 0]
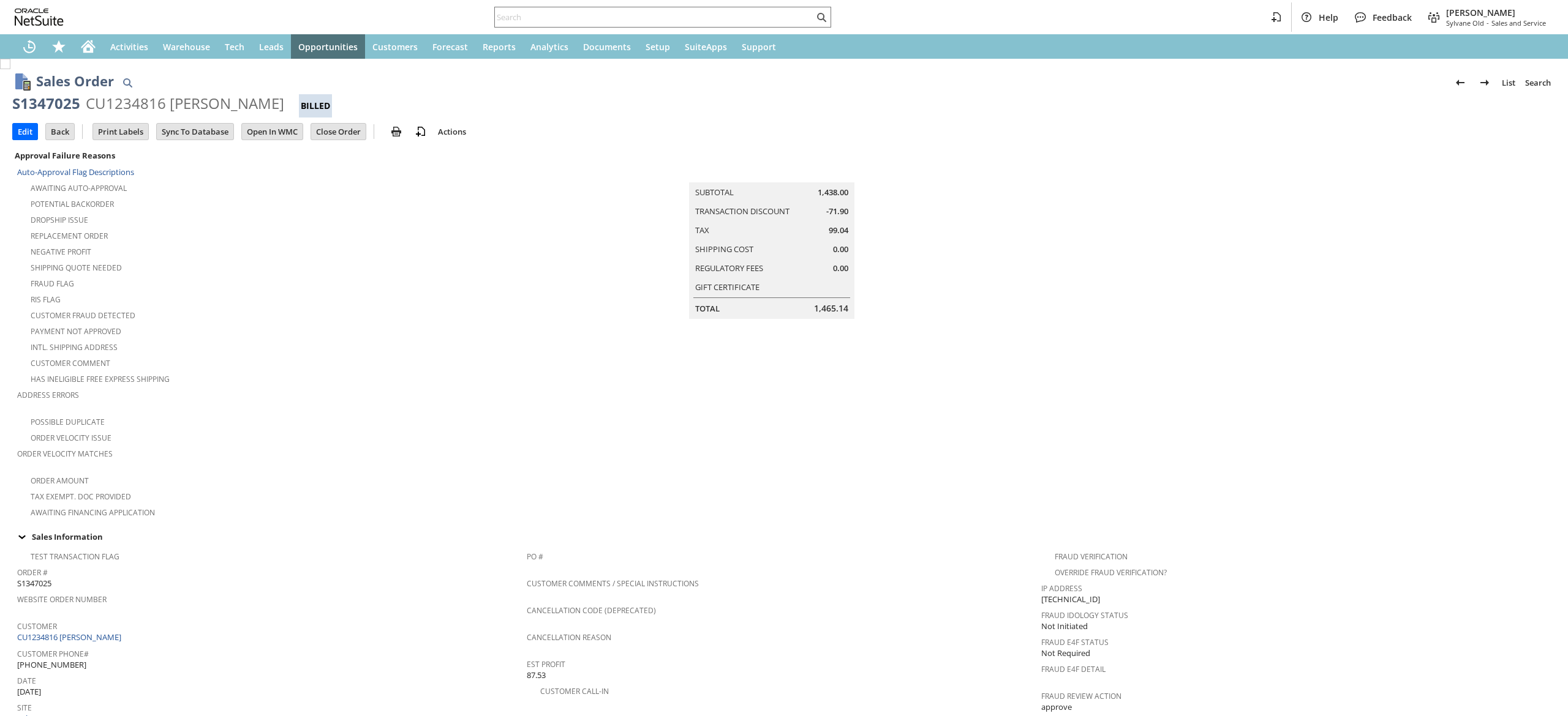
scroll to position [662, 0]
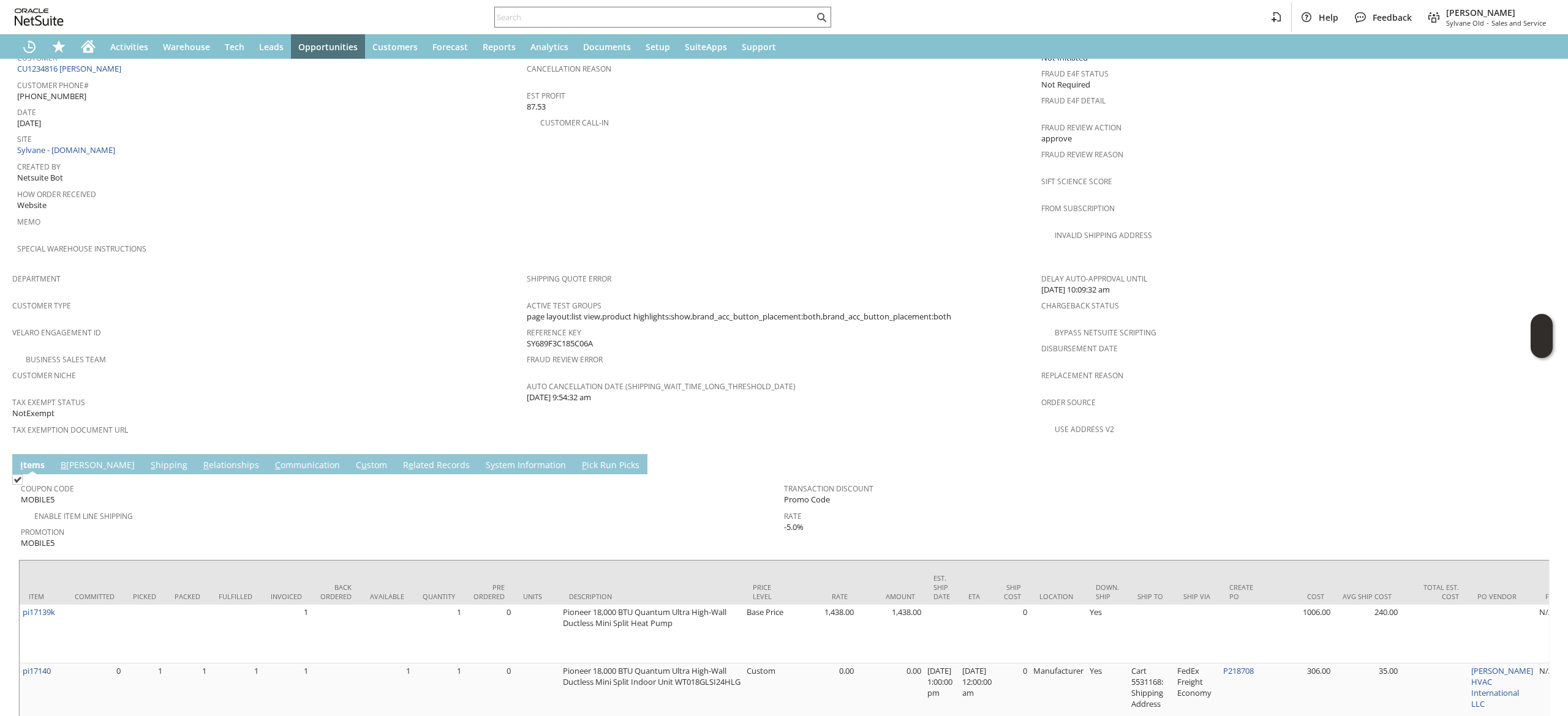
scroll to position [694, 0]
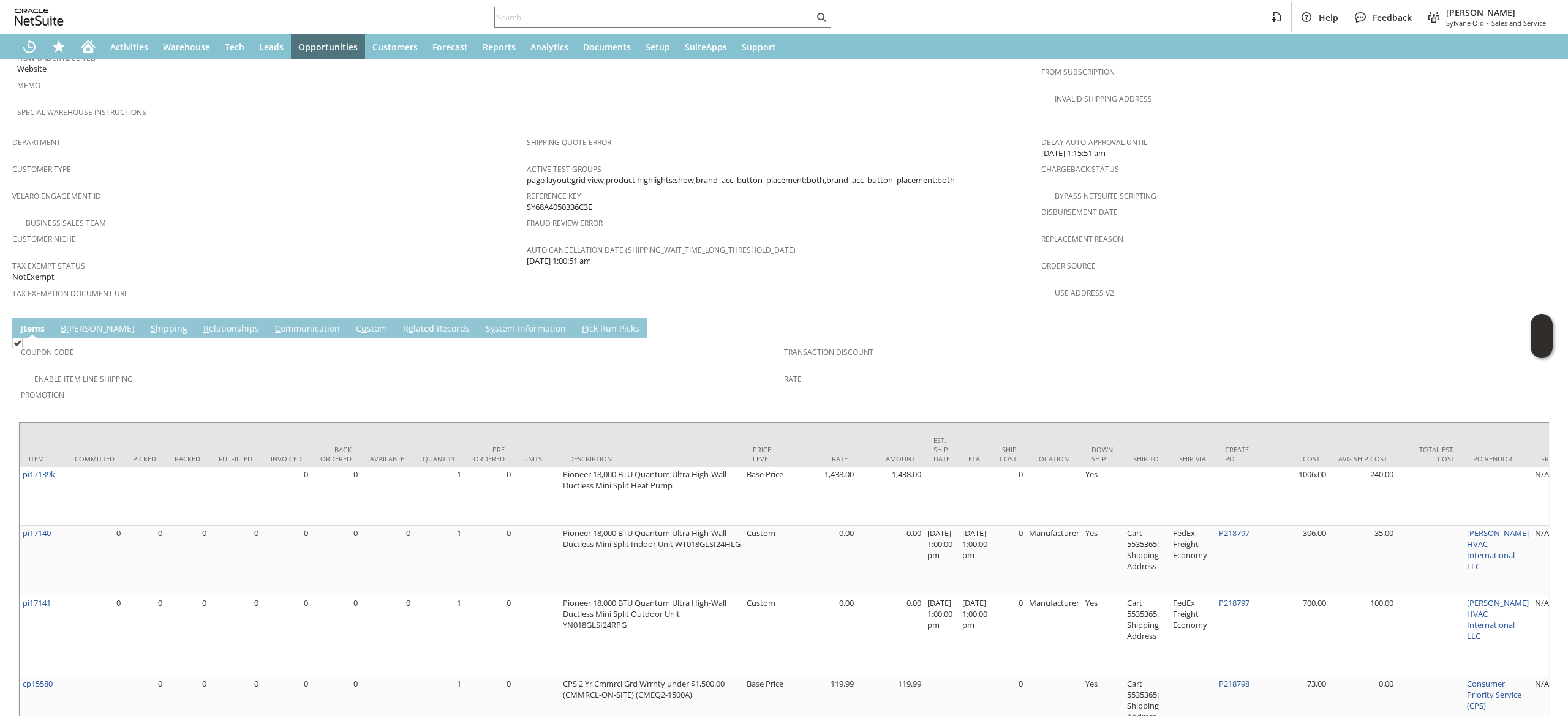
scroll to position [741, 0]
